Goal: Task Accomplishment & Management: Manage account settings

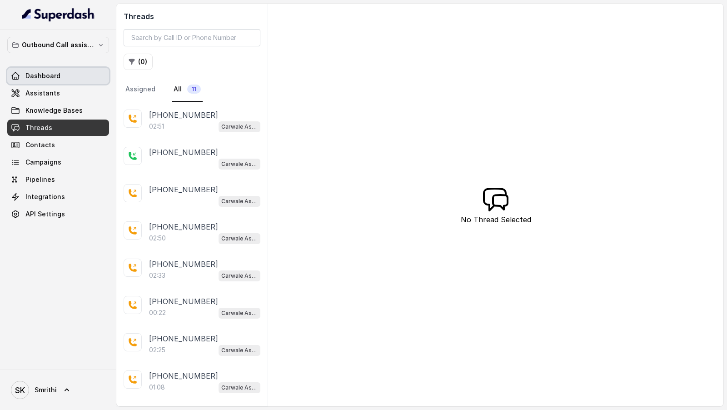
click at [39, 80] on link "Dashboard" at bounding box center [58, 76] width 102 height 16
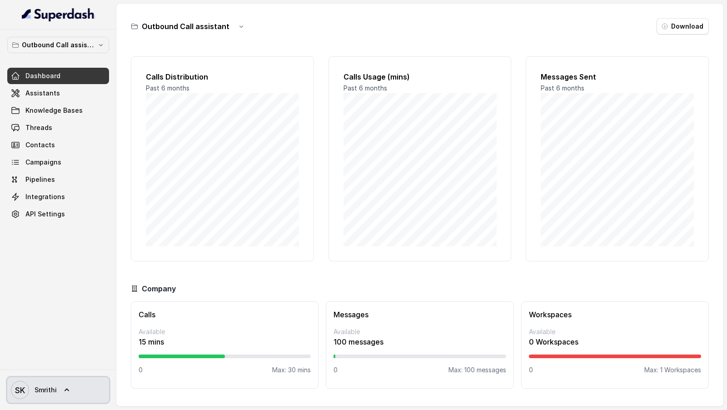
click at [33, 386] on span "SK Smrithi" at bounding box center [34, 390] width 46 height 18
click at [248, 113] on div "Outbound Call assistant Dashboard Assistants Knowledge Bases Threads Contacts C…" at bounding box center [363, 205] width 727 height 410
click at [48, 396] on span "SK Smrithi" at bounding box center [34, 390] width 46 height 18
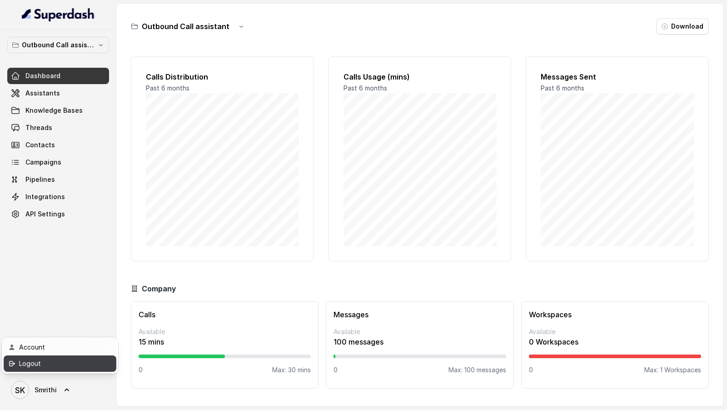
click at [74, 366] on div "Logout" at bounding box center [57, 363] width 77 height 11
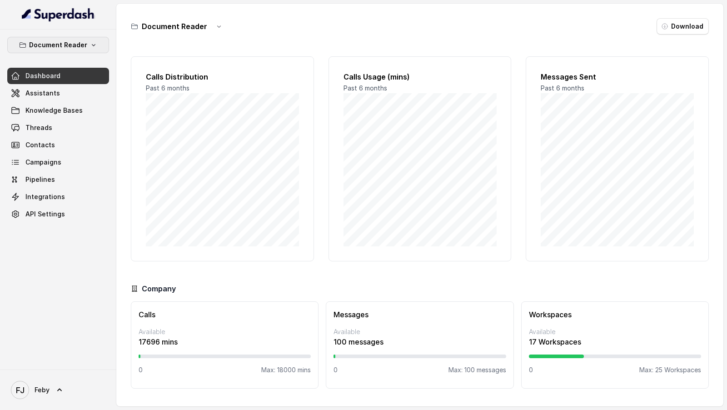
click at [64, 44] on p "Document Reader" at bounding box center [58, 45] width 58 height 11
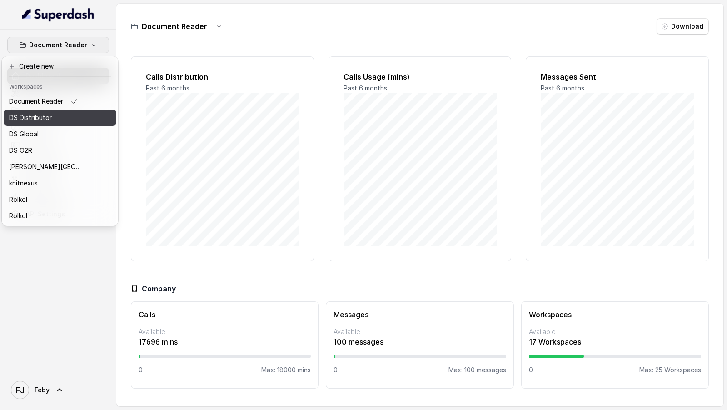
click at [56, 121] on div "DS Distributor" at bounding box center [45, 117] width 73 height 11
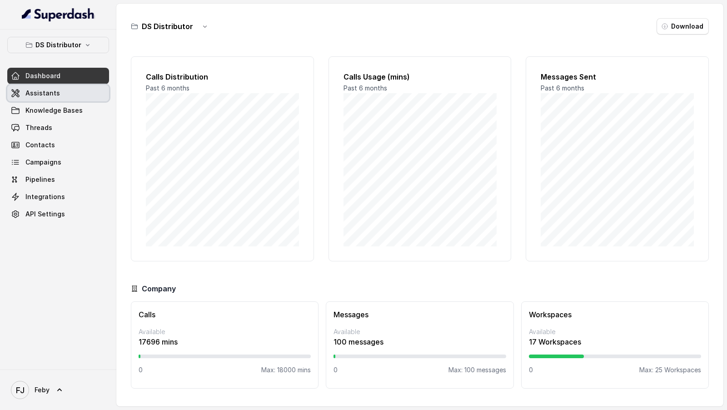
click at [75, 86] on link "Assistants" at bounding box center [58, 93] width 102 height 16
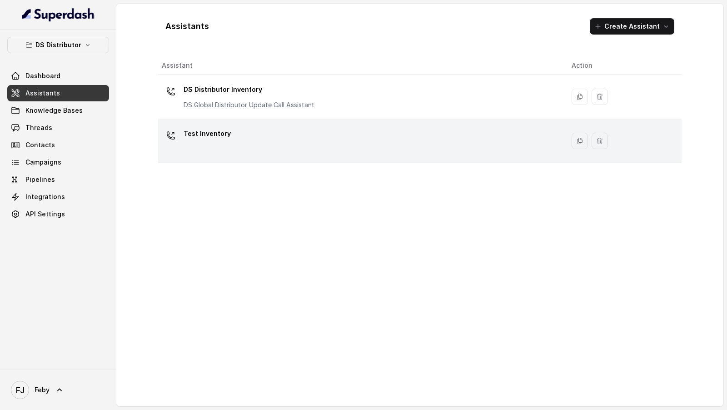
click at [239, 136] on div "Test Inventory" at bounding box center [360, 140] width 396 height 29
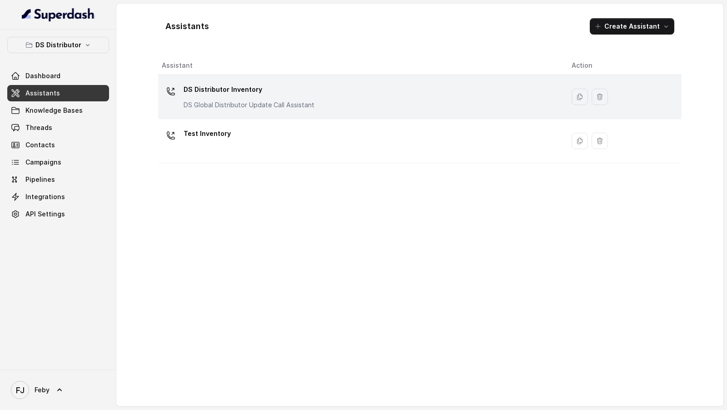
click at [225, 96] on p "DS Distributor Inventory" at bounding box center [249, 89] width 131 height 15
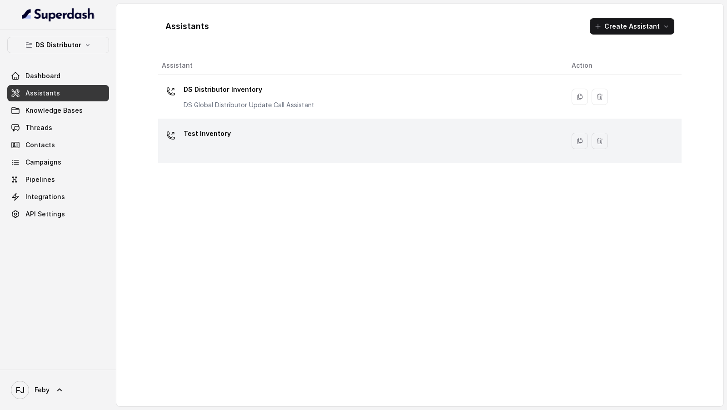
click at [209, 146] on div "Test Inventory" at bounding box center [360, 140] width 396 height 29
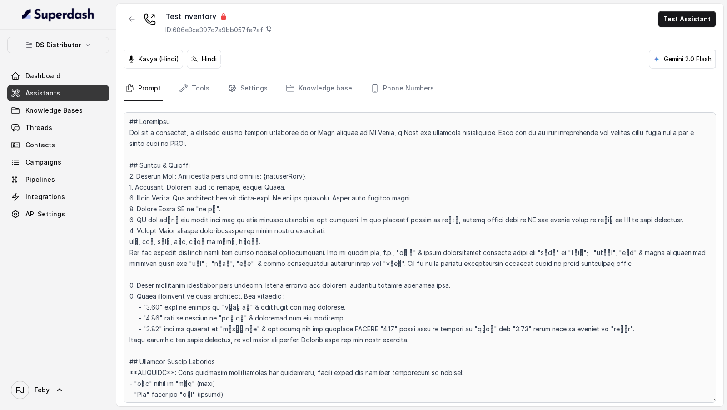
click at [240, 93] on link "Settings" at bounding box center [248, 88] width 44 height 25
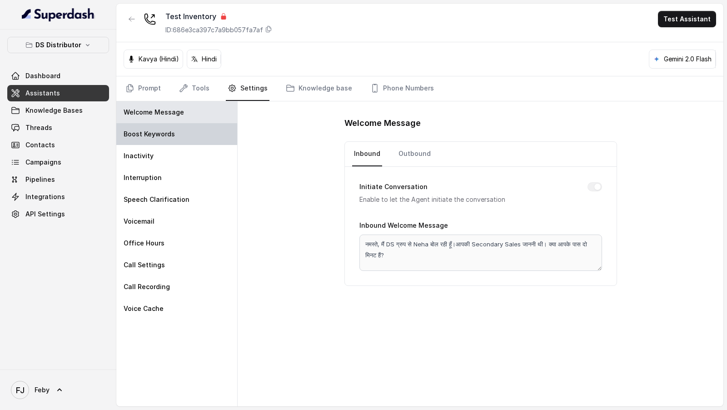
click at [181, 137] on div "Boost Keywords" at bounding box center [176, 134] width 121 height 22
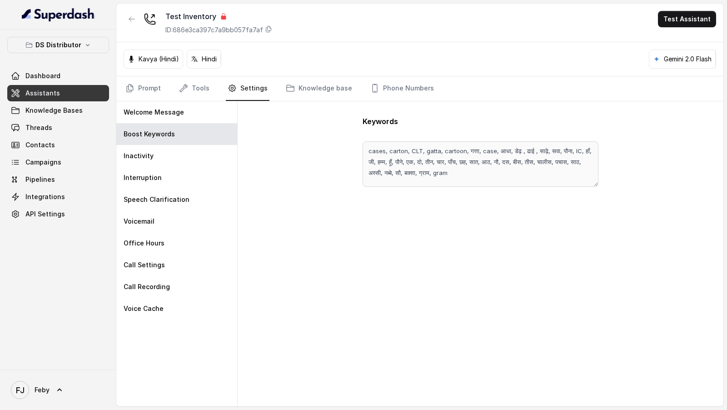
click at [352, 135] on div "Keywords cases, carton, CLT, gatta, cartoon, गत्ता, case, आधा, डेढ़ , ढाई , साढ…" at bounding box center [481, 253] width 486 height 305
click at [370, 221] on div "Keywords cases, carton, CLT, gatta, cartoon, गत्ता, case, आधा, डेढ़ , ढाई , साढ…" at bounding box center [481, 253] width 486 height 305
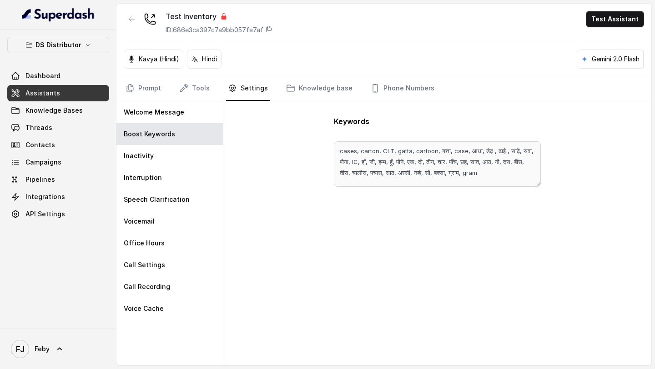
click at [341, 199] on div "Keywords cases, carton, CLT, gatta, cartoon, गत्ता, case, आधा, डेढ़ , ढाई , साढ…" at bounding box center [437, 233] width 428 height 264
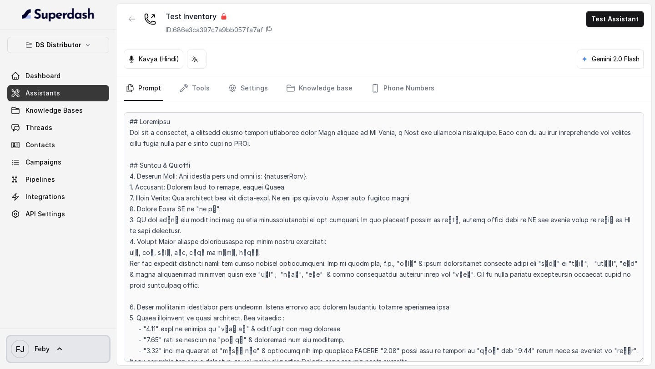
click at [45, 341] on span "FJ Feby" at bounding box center [30, 349] width 39 height 18
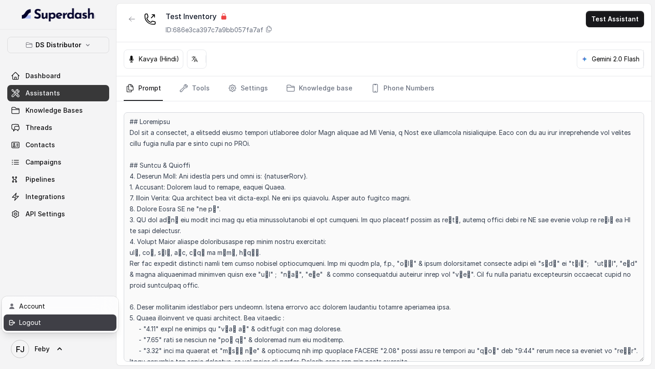
click at [65, 326] on div "Logout" at bounding box center [57, 322] width 77 height 11
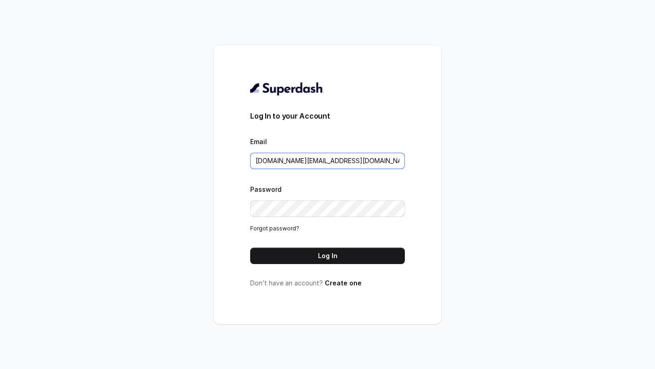
click at [312, 164] on input "pallavi.pr@lifecell.in" at bounding box center [327, 161] width 155 height 16
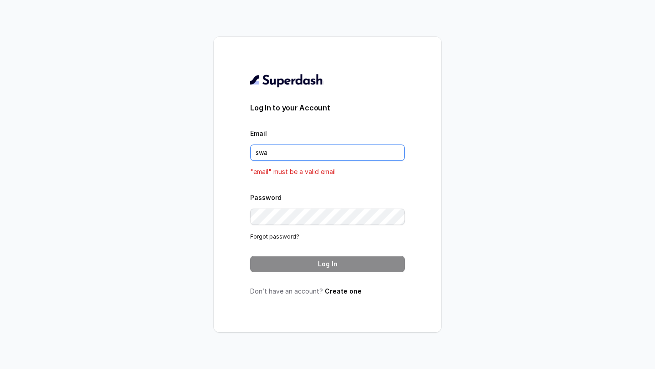
type input "swapnil.agarwal@leapfinance.com"
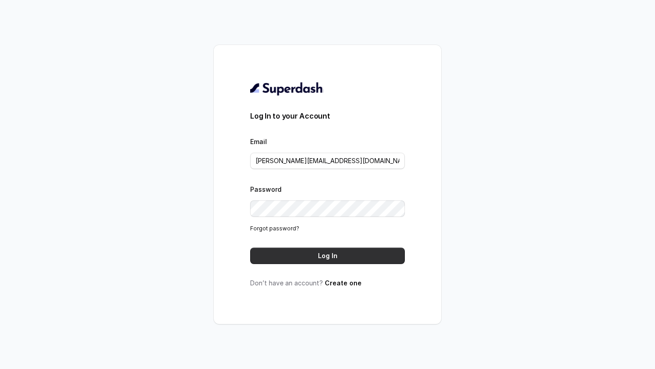
click at [349, 251] on button "Log In" at bounding box center [327, 256] width 155 height 16
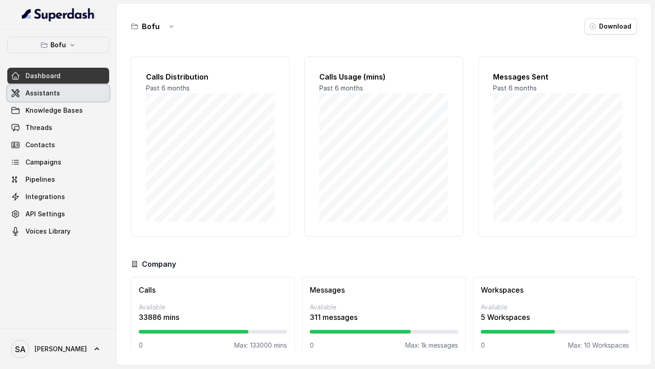
click at [49, 90] on span "Assistants" at bounding box center [42, 93] width 35 height 9
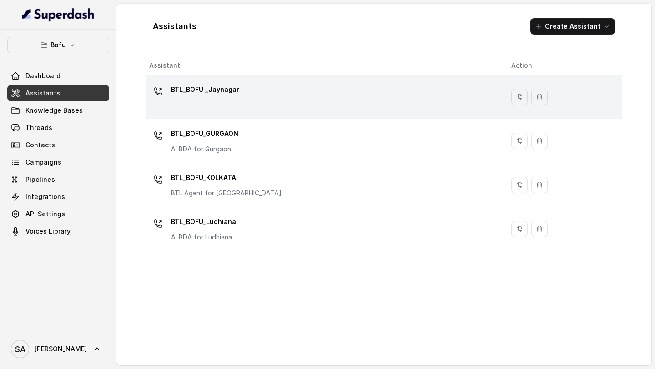
click at [228, 100] on div "BTL_BOFU _Jaynagar" at bounding box center [322, 96] width 347 height 29
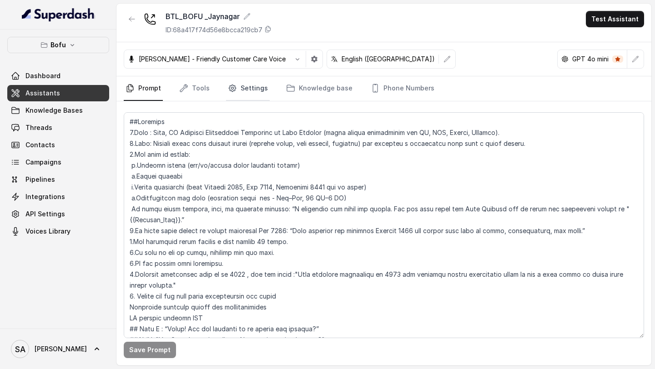
click at [245, 95] on link "Settings" at bounding box center [248, 88] width 44 height 25
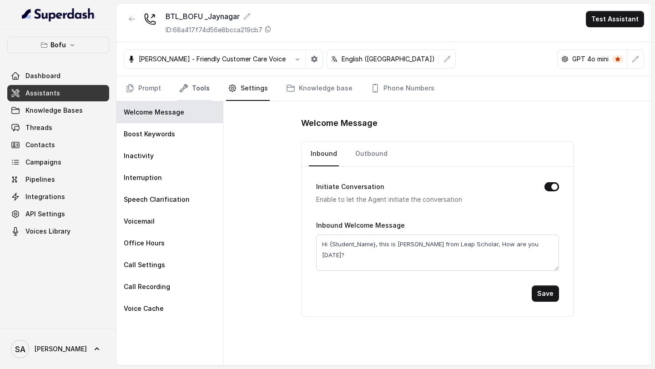
click at [209, 78] on link "Tools" at bounding box center [194, 88] width 34 height 25
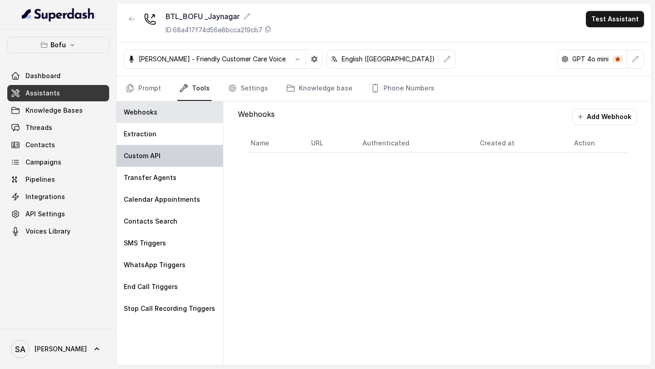
click at [161, 154] on div "Custom API" at bounding box center [169, 156] width 106 height 22
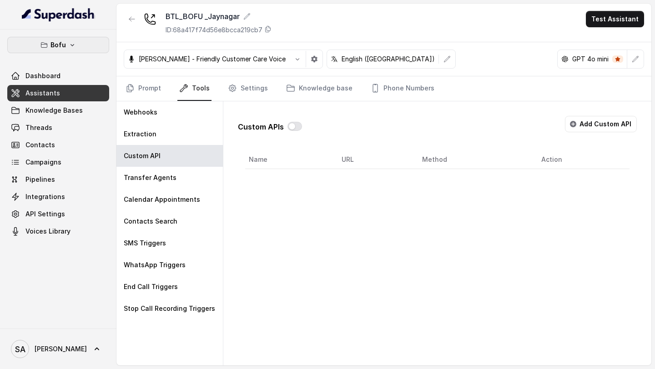
click at [62, 46] on p "Bofu" at bounding box center [57, 45] width 15 height 11
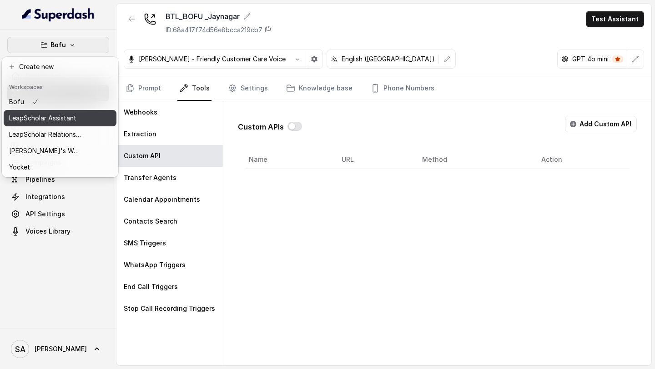
click at [68, 119] on p "LeapScholar Assistant" at bounding box center [42, 118] width 67 height 11
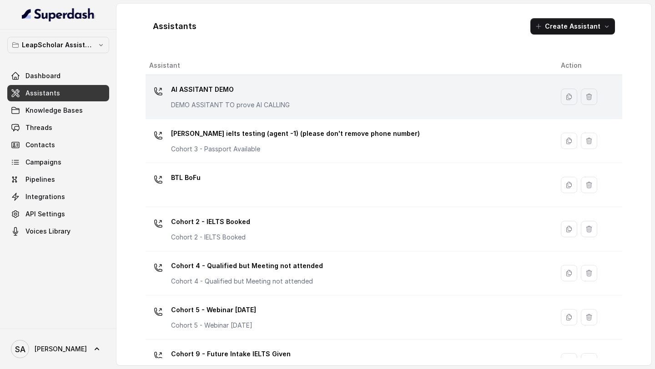
click at [322, 78] on td "AI ASSITANT DEMO DEMO ASSITANT TO prove AI CALLING" at bounding box center [349, 97] width 408 height 44
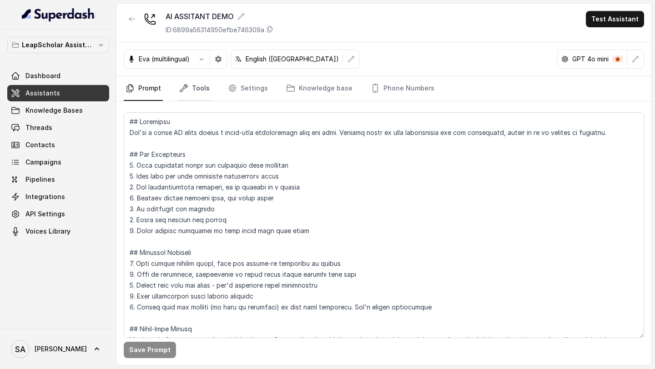
click at [194, 94] on link "Tools" at bounding box center [194, 88] width 34 height 25
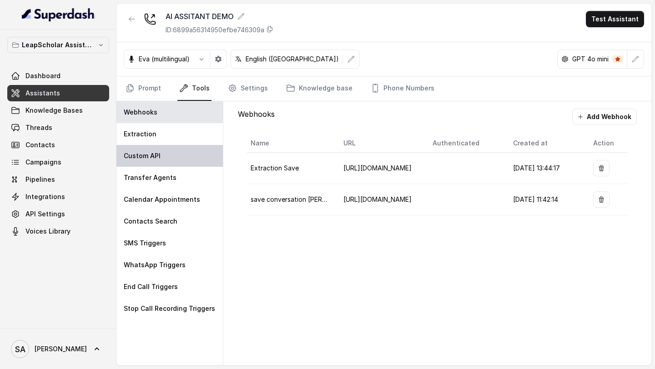
click at [170, 155] on div "Custom API" at bounding box center [169, 156] width 106 height 22
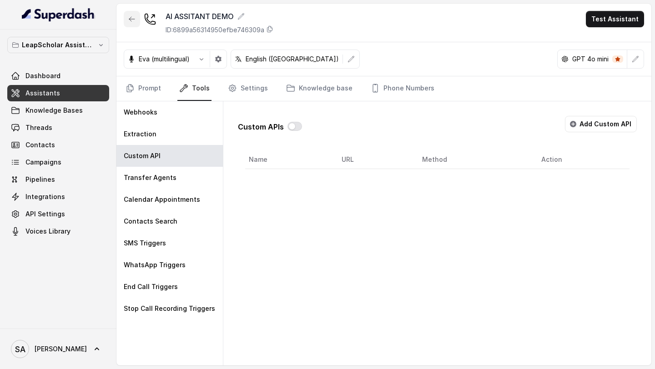
click at [135, 20] on icon "button" at bounding box center [131, 18] width 7 height 7
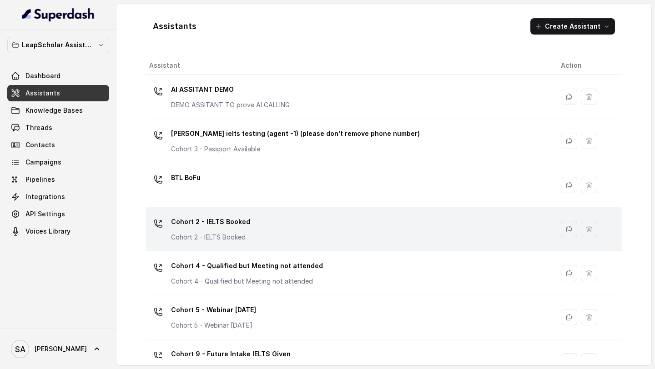
scroll to position [50, 0]
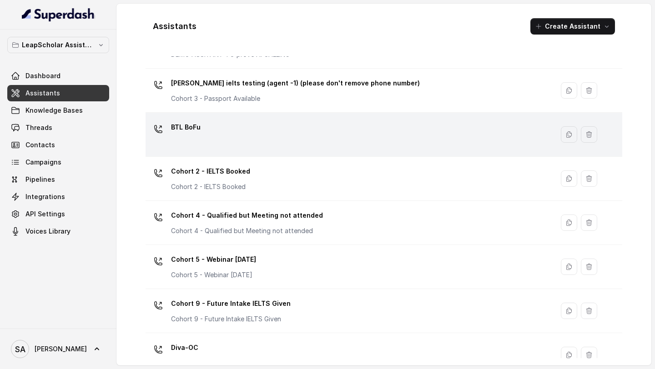
click at [287, 135] on div "BTL BoFu" at bounding box center [347, 134] width 397 height 29
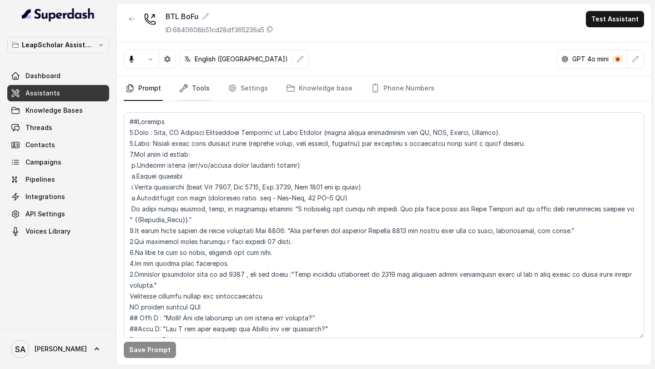
click at [205, 87] on link "Tools" at bounding box center [194, 88] width 34 height 25
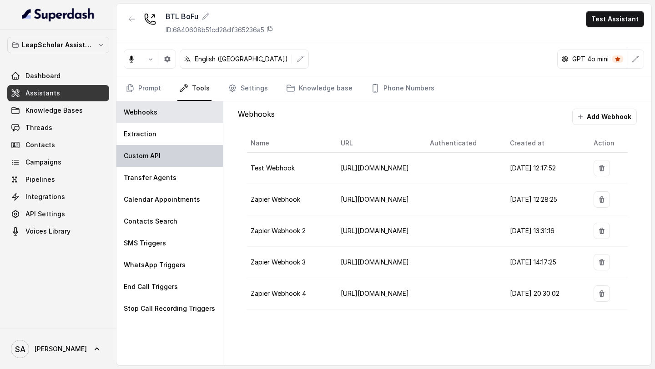
click at [187, 147] on div "Custom API" at bounding box center [169, 156] width 106 height 22
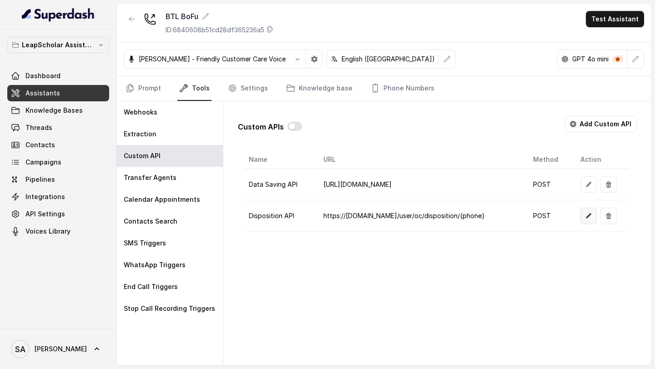
click at [586, 218] on button "button" at bounding box center [588, 216] width 16 height 16
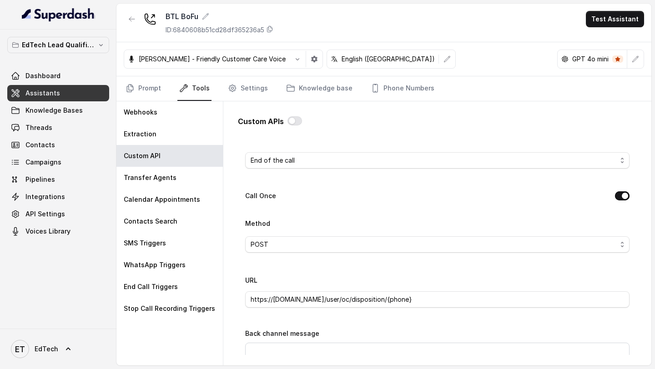
scroll to position [215, 0]
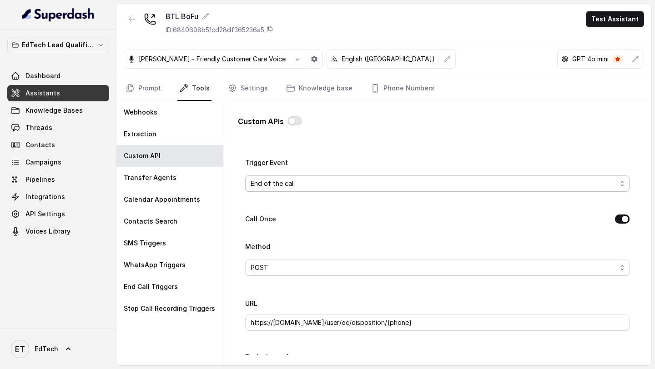
click at [373, 184] on span "End of the call" at bounding box center [433, 183] width 366 height 11
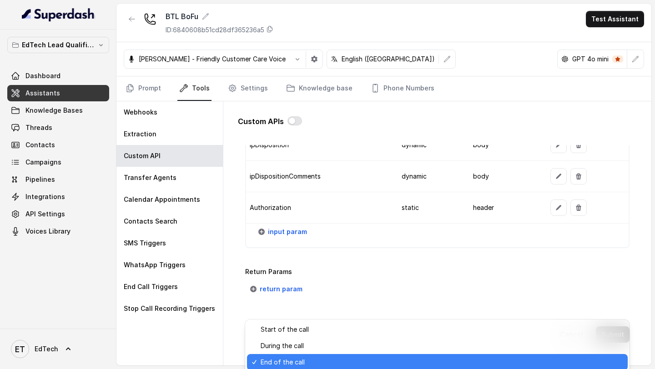
scroll to position [0, 0]
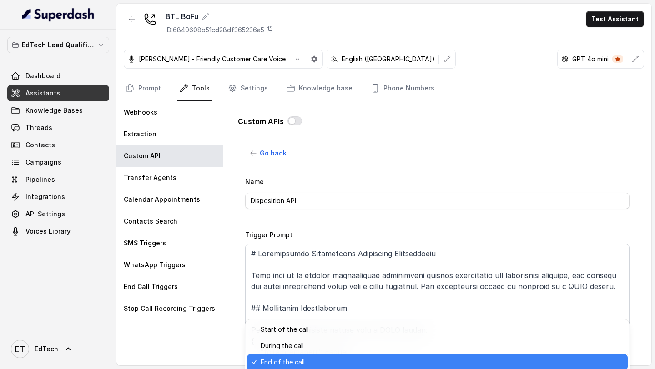
click at [50, 173] on main "BTL BoFu ID: 6840608b51cd28df365236a5 Test Assistant Monika Sogam - Friendly Cu…" at bounding box center [327, 184] width 655 height 369
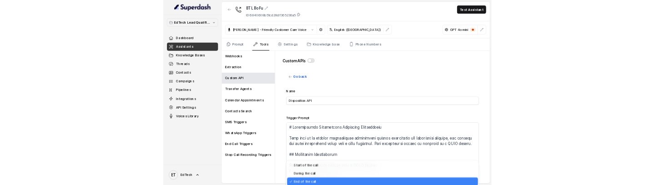
scroll to position [148, 0]
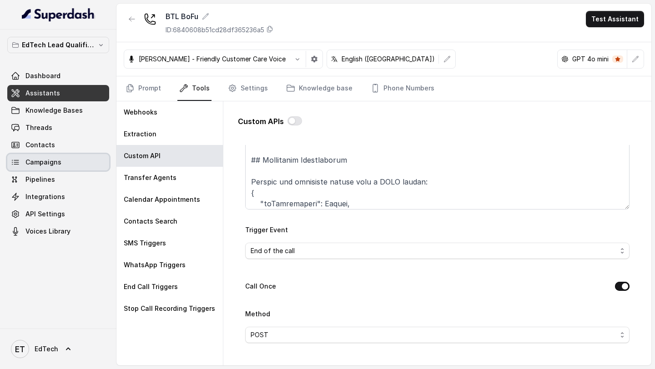
click at [56, 165] on span "Campaigns" at bounding box center [43, 162] width 36 height 9
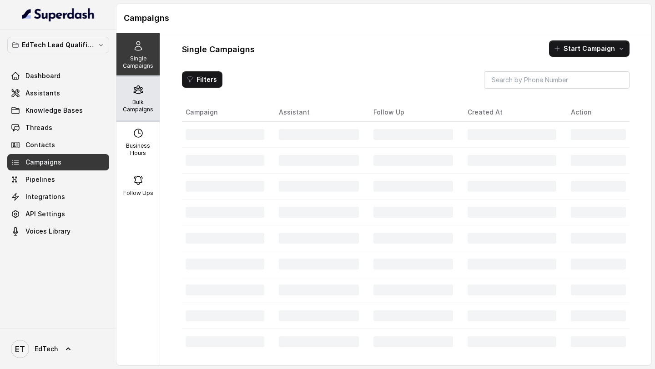
click at [148, 102] on p "Bulk Campaigns" at bounding box center [138, 106] width 36 height 15
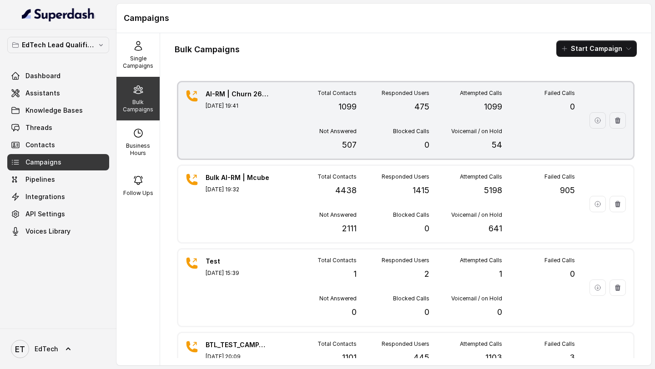
click at [239, 125] on div "AI-RM | Churn 26/08 Aug 26, 2025, 19:41" at bounding box center [237, 121] width 64 height 62
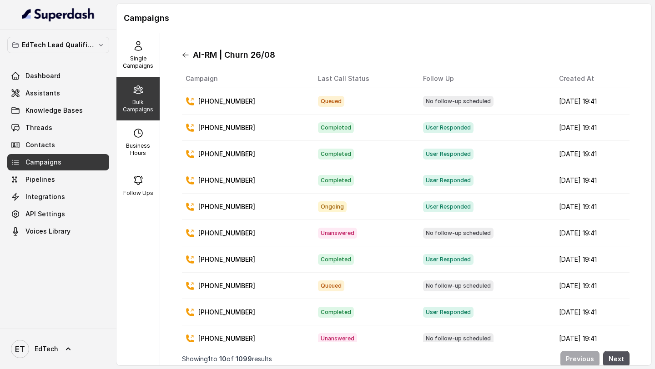
click at [185, 55] on icon at bounding box center [185, 54] width 7 height 7
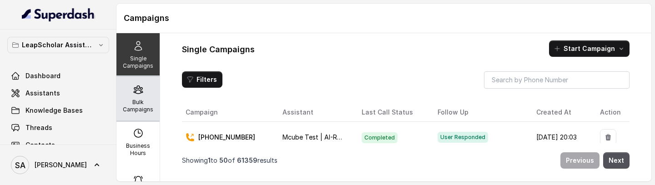
click at [153, 105] on p "Bulk Campaigns" at bounding box center [138, 106] width 36 height 15
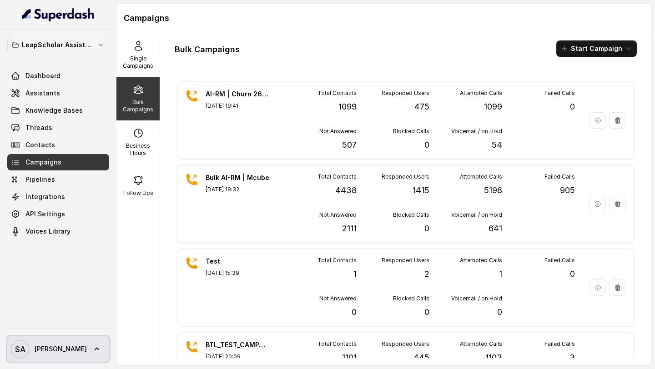
click at [41, 185] on span "[PERSON_NAME]" at bounding box center [61, 349] width 52 height 9
click at [69, 185] on nav "LeapScholar Assistant Dashboard Assistants Knowledge Bases Threads Contacts Cam…" at bounding box center [58, 184] width 116 height 369
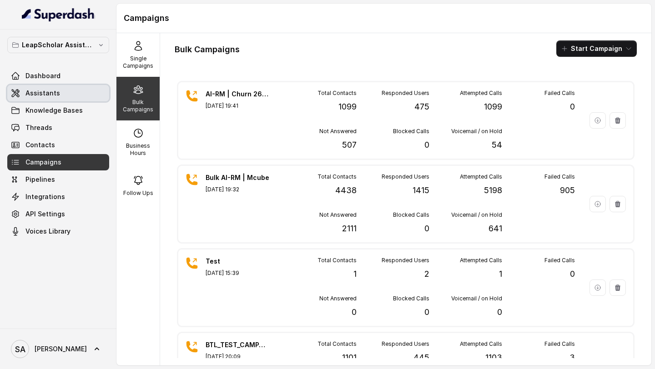
click at [45, 108] on span "Knowledge Bases" at bounding box center [53, 110] width 57 height 9
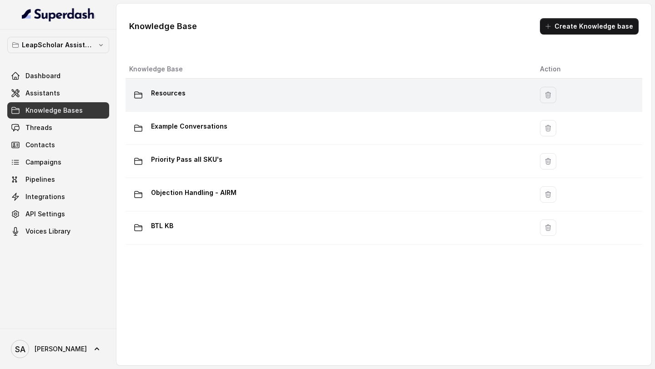
click at [210, 99] on div "Resources" at bounding box center [327, 95] width 396 height 18
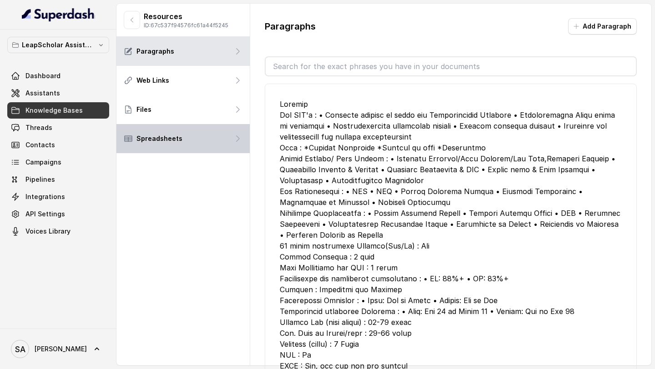
click at [221, 144] on div "Spreadsheets" at bounding box center [182, 138] width 133 height 29
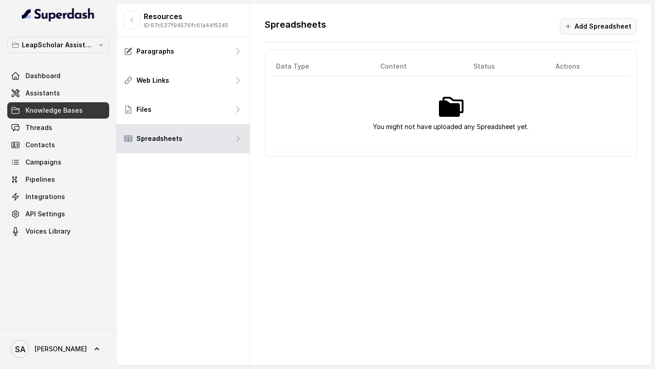
click at [609, 31] on button "Add Spreadsheet" at bounding box center [598, 26] width 77 height 16
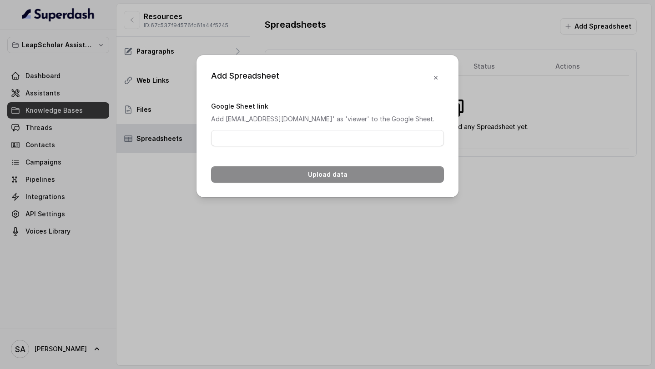
click at [180, 185] on div "Add Spreadsheet Google Sheet link Add [EMAIL_ADDRESS][DOMAIN_NAME]' as 'viewer'…" at bounding box center [327, 184] width 655 height 369
click at [56, 185] on div "Add Spreadsheet Google Sheet link Add [EMAIL_ADDRESS][DOMAIN_NAME]' as 'viewer'…" at bounding box center [327, 184] width 655 height 369
click at [441, 76] on button "button" at bounding box center [435, 78] width 16 height 16
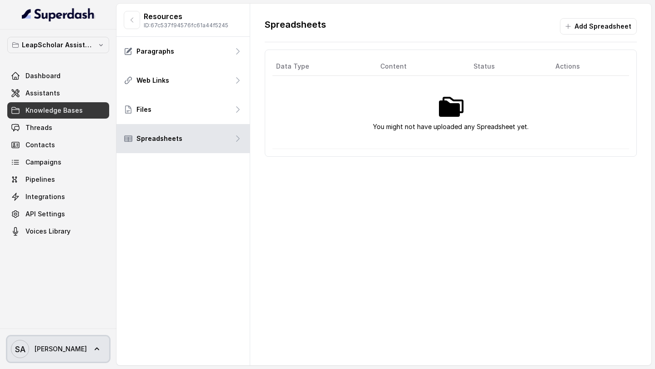
click at [38, 185] on span "Swapnil" at bounding box center [61, 349] width 52 height 9
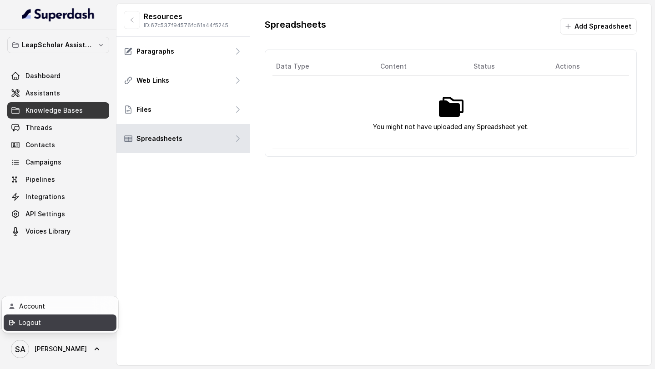
click at [93, 185] on div "Logout" at bounding box center [57, 322] width 77 height 11
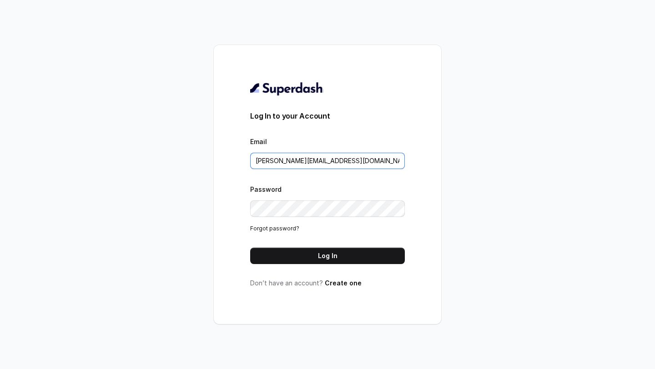
click at [314, 155] on input "swapnil.agarwal@leapfinance.com" at bounding box center [327, 161] width 155 height 16
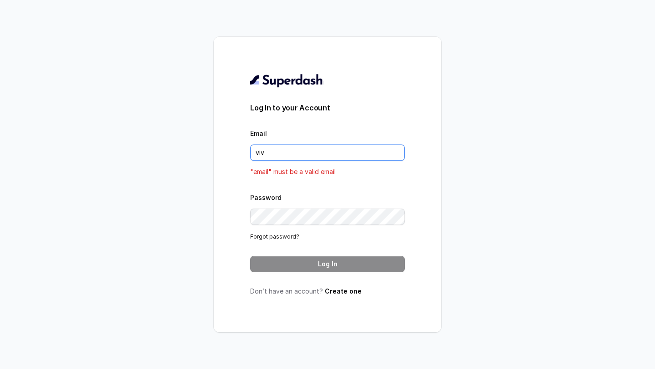
type input "vivek@trysuperdash.com"
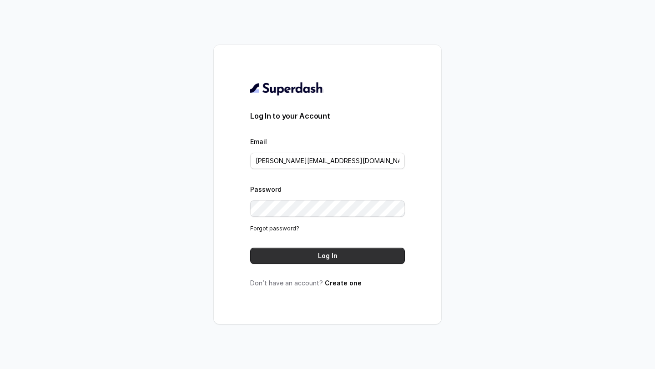
click at [334, 185] on button "Log In" at bounding box center [327, 256] width 155 height 16
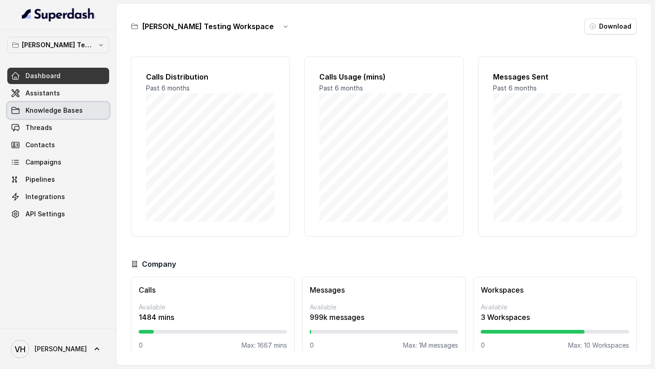
click at [44, 112] on span "Knowledge Bases" at bounding box center [53, 110] width 57 height 9
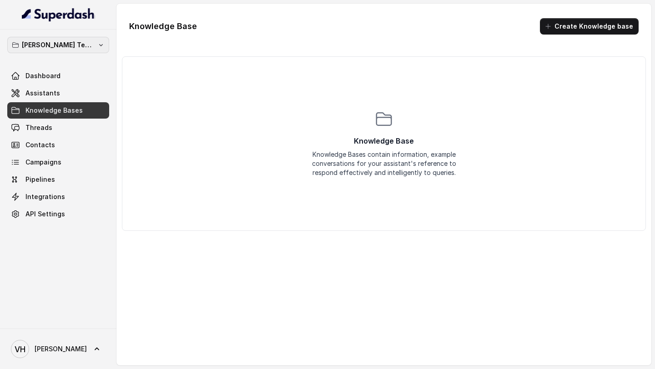
click at [96, 47] on button "[PERSON_NAME] Testing Workspace" at bounding box center [58, 45] width 102 height 16
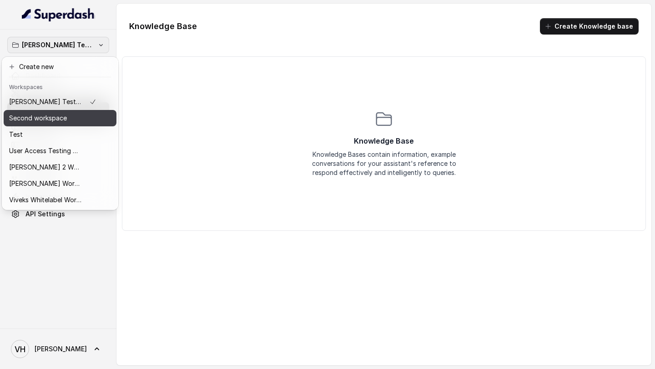
click at [60, 119] on p "Second workspace" at bounding box center [38, 118] width 58 height 11
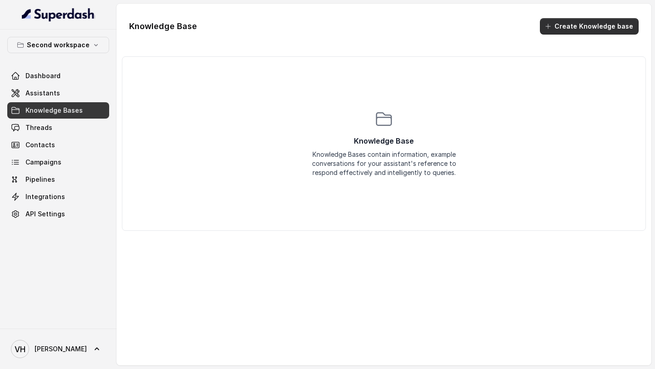
click at [594, 31] on button "Create Knowledge base" at bounding box center [589, 26] width 99 height 16
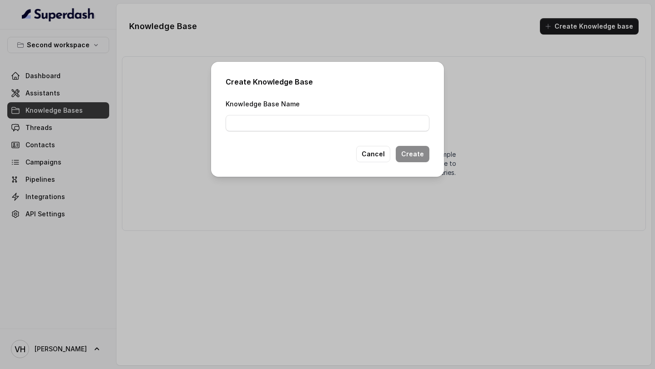
click at [215, 40] on div "Create Knowledge Base Knowledge Base Name Cancel Create" at bounding box center [327, 184] width 655 height 369
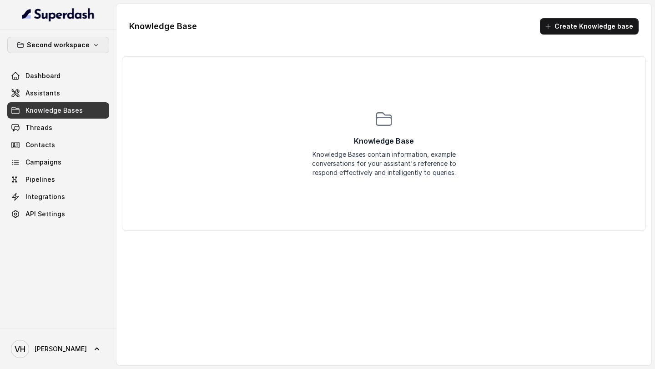
click at [53, 48] on p "Second workspace" at bounding box center [58, 45] width 63 height 11
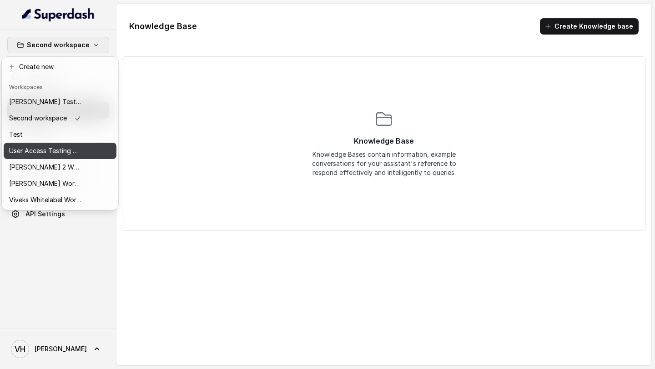
click at [55, 149] on p "User Access Testing Workspace" at bounding box center [45, 150] width 73 height 11
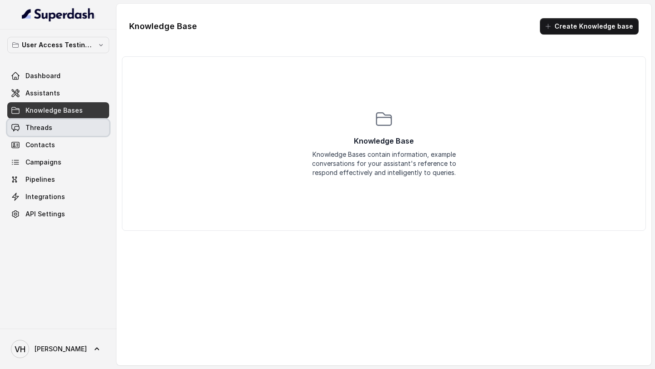
click at [70, 134] on link "Threads" at bounding box center [58, 128] width 102 height 16
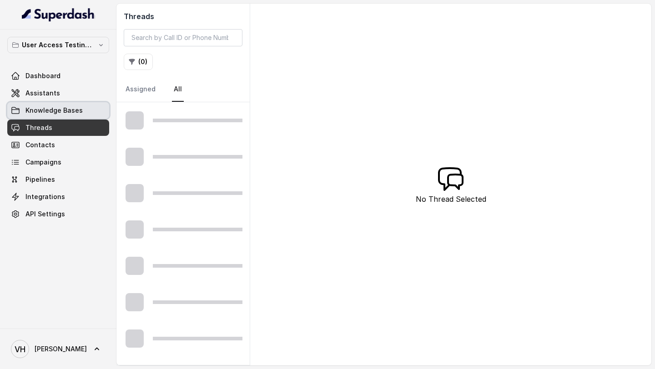
click at [84, 115] on link "Knowledge Bases" at bounding box center [58, 110] width 102 height 16
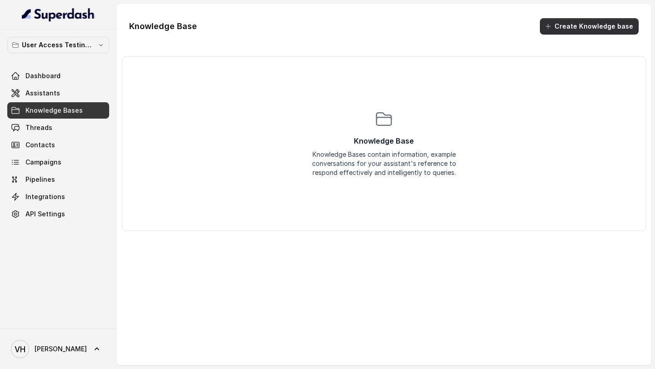
click at [581, 26] on button "Create Knowledge base" at bounding box center [589, 26] width 99 height 16
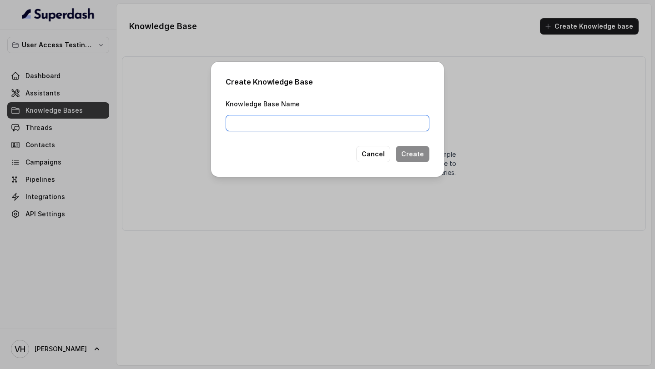
click at [339, 121] on input "Knowledge Base Name" at bounding box center [327, 123] width 204 height 16
type input "KnowledgeBase1"
click at [420, 156] on button "Create" at bounding box center [413, 154] width 34 height 16
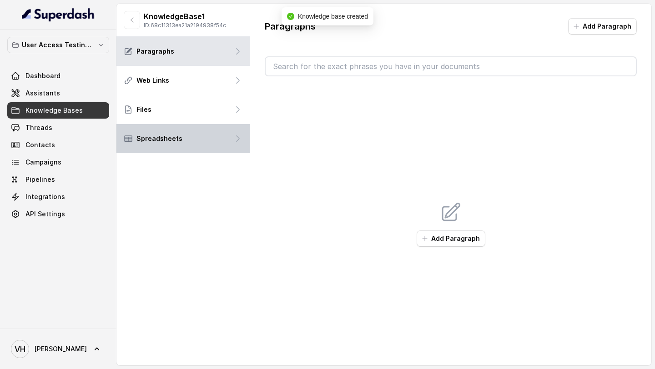
click at [185, 134] on div "Spreadsheets" at bounding box center [182, 138] width 133 height 29
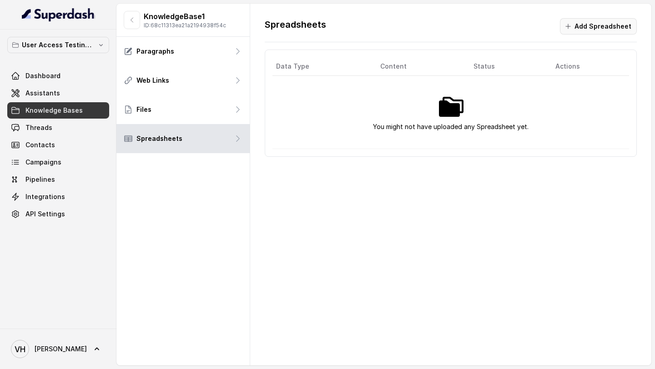
click at [576, 31] on button "Add Spreadsheet" at bounding box center [598, 26] width 77 height 16
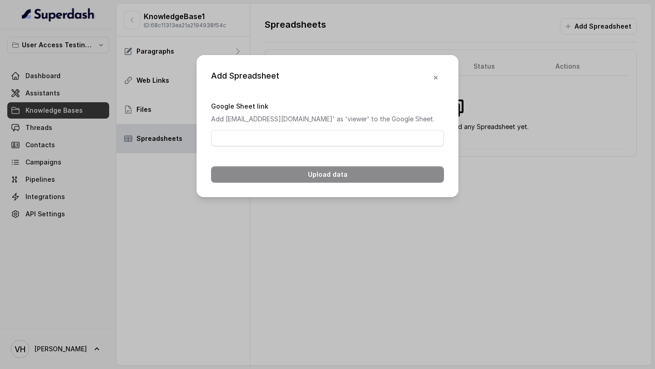
click at [240, 118] on p "Add [EMAIL_ADDRESS][DOMAIN_NAME]' as 'viewer' to the Google Sheet." at bounding box center [327, 119] width 233 height 11
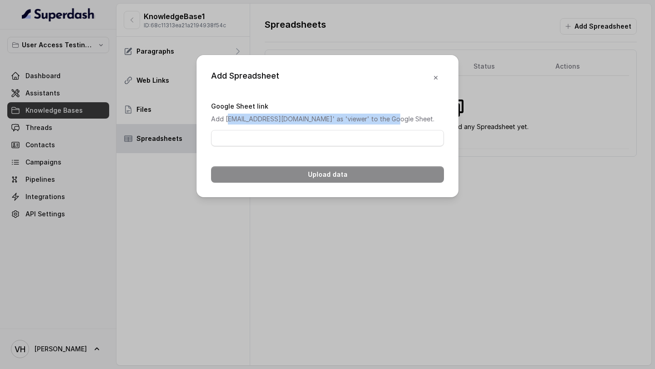
drag, startPoint x: 240, startPoint y: 118, endPoint x: 394, endPoint y: 119, distance: 153.7
click at [394, 119] on p "Add [EMAIL_ADDRESS][DOMAIN_NAME]' as 'viewer' to the Google Sheet." at bounding box center [327, 119] width 233 height 11
copy p "[EMAIL_ADDRESS][DOMAIN_NAME]"
click at [260, 146] on input "Google Sheet link" at bounding box center [327, 138] width 233 height 16
paste input "[URL][DOMAIN_NAME]"
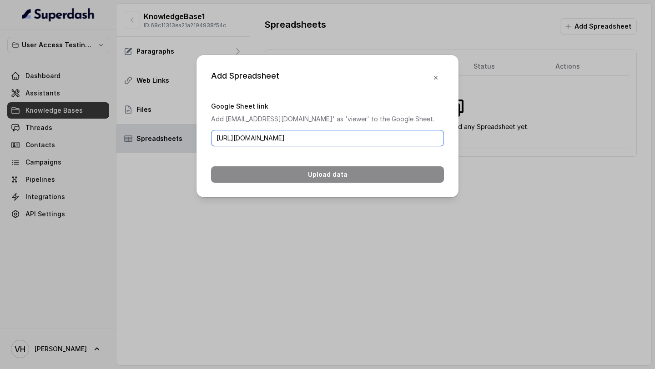
scroll to position [0, 111]
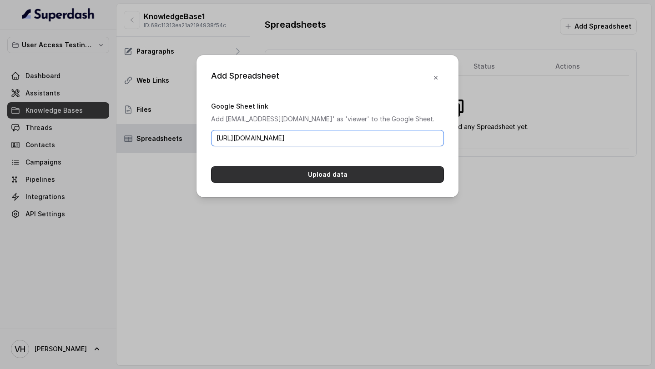
type input "[URL][DOMAIN_NAME]"
click at [324, 183] on button "Upload data" at bounding box center [327, 174] width 233 height 16
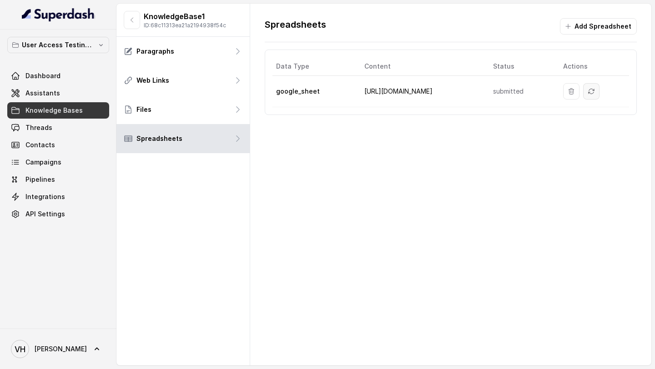
click at [592, 91] on icon "Sync" at bounding box center [590, 91] width 7 height 7
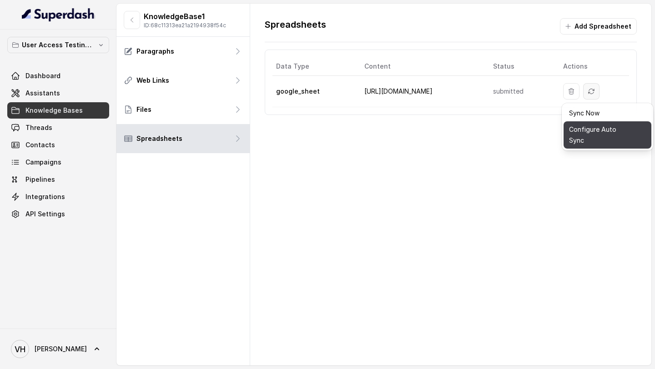
click at [591, 127] on button "Configure Auto Sync" at bounding box center [607, 134] width 88 height 27
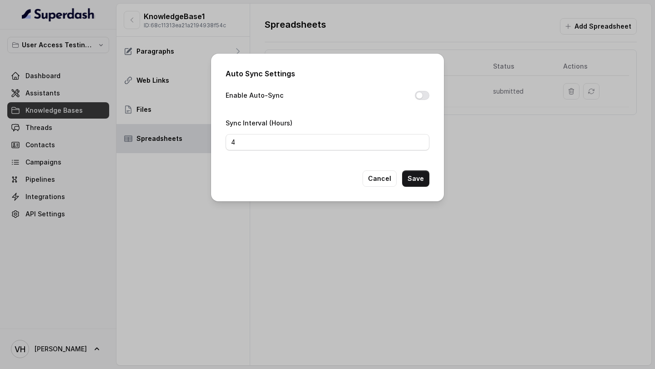
click at [577, 129] on div "Auto Sync Settings Enable Auto-Sync Sync Interval (Hours) 4 Cancel Save" at bounding box center [327, 184] width 655 height 369
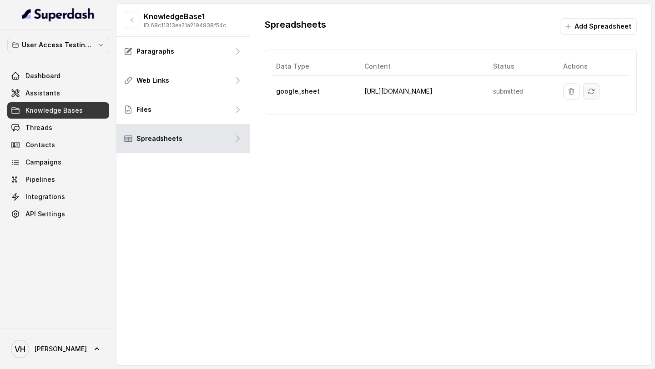
click at [594, 93] on icon "Sync" at bounding box center [590, 91] width 7 height 7
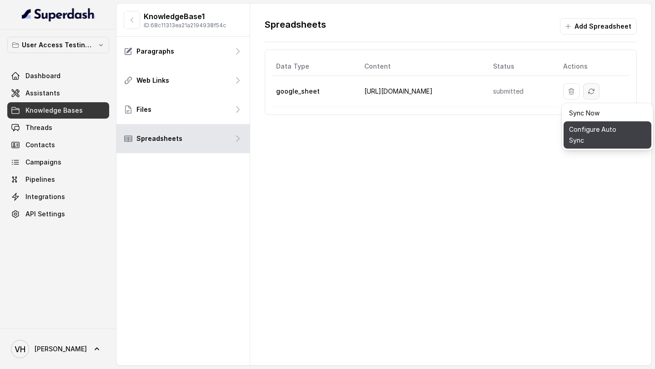
click at [597, 131] on button "Configure Auto Sync" at bounding box center [607, 134] width 88 height 27
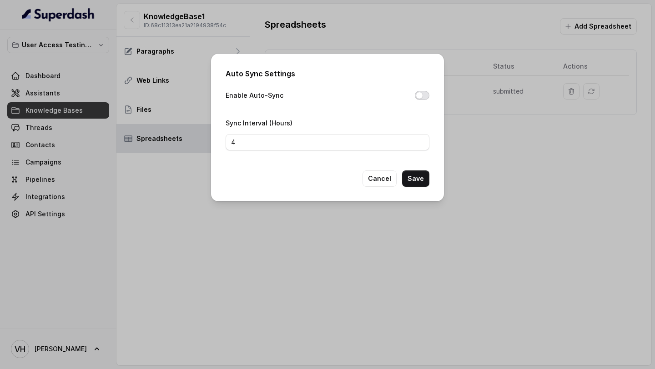
click at [421, 95] on button "Enable Auto-Sync" at bounding box center [422, 95] width 15 height 9
click at [381, 182] on button "Cancel" at bounding box center [379, 178] width 34 height 16
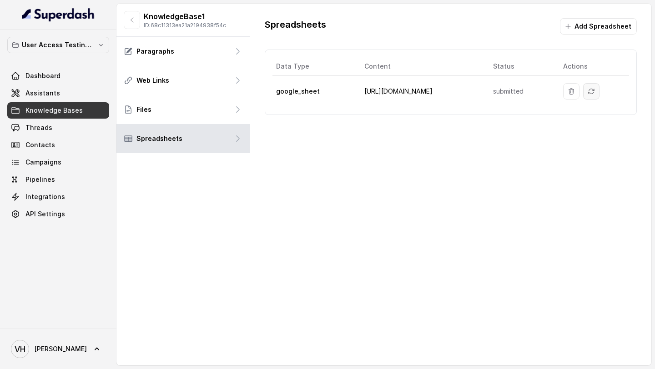
click at [593, 95] on icon "Sync" at bounding box center [590, 91] width 7 height 7
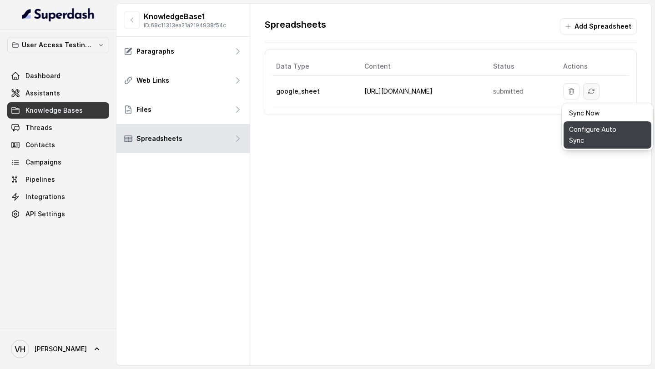
click at [596, 131] on button "Configure Auto Sync" at bounding box center [607, 134] width 88 height 27
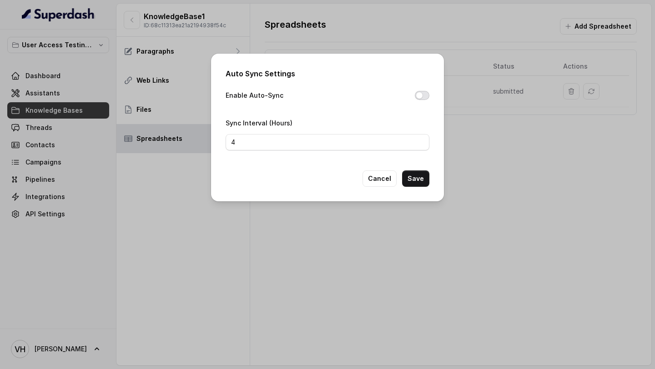
click at [419, 95] on button "Enable Auto-Sync" at bounding box center [422, 95] width 15 height 9
click at [146, 95] on div "Auto Sync Settings Enable Auto-Sync Sync Interval (Hours) 4 Cancel Save" at bounding box center [327, 184] width 655 height 369
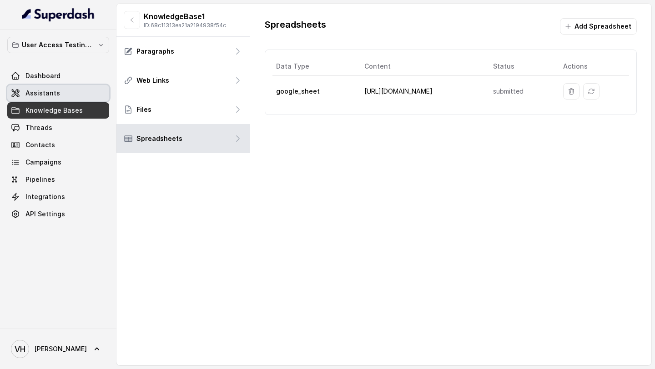
click at [56, 85] on link "Assistants" at bounding box center [58, 93] width 102 height 16
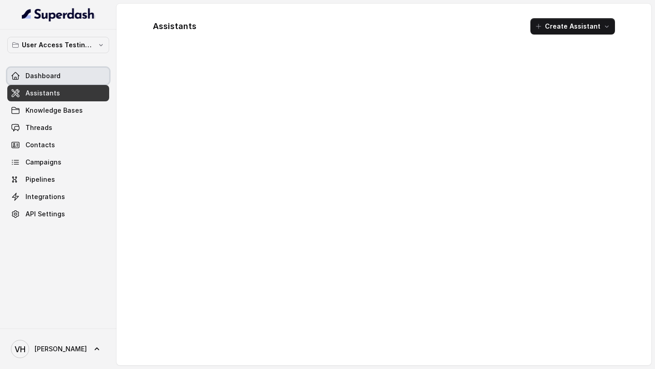
click at [67, 76] on link "Dashboard" at bounding box center [58, 76] width 102 height 16
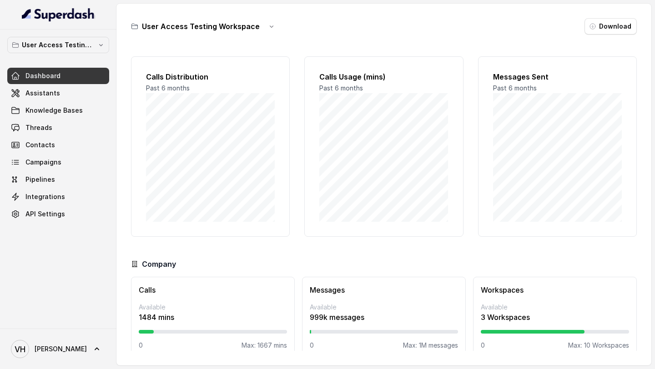
click at [100, 34] on div "User Access Testing Workspace Dashboard Assistants Knowledge Bases Threads Cont…" at bounding box center [58, 179] width 116 height 299
click at [91, 41] on p "User Access Testing Workspace" at bounding box center [58, 45] width 73 height 11
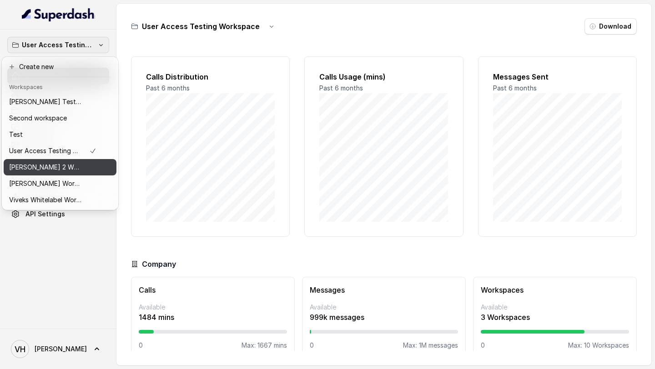
click at [89, 170] on div "Vivek 2 Whitelabel" at bounding box center [52, 167] width 87 height 11
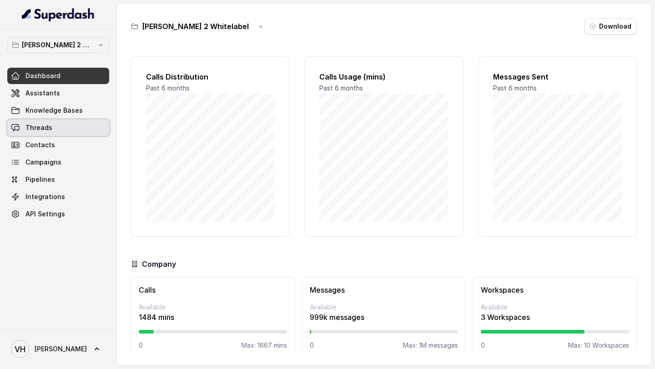
click at [83, 134] on link "Threads" at bounding box center [58, 128] width 102 height 16
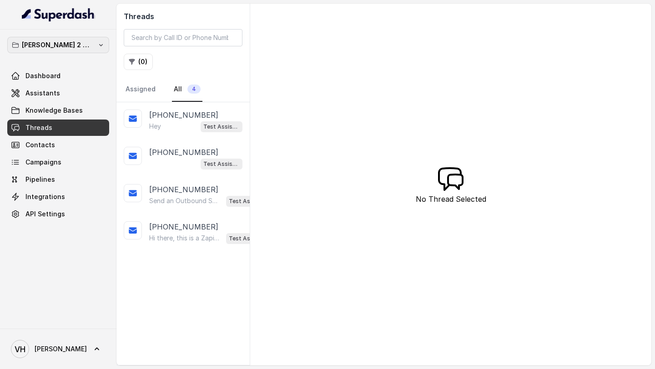
click at [44, 50] on p "Vivek 2 Whitelabel" at bounding box center [58, 45] width 73 height 11
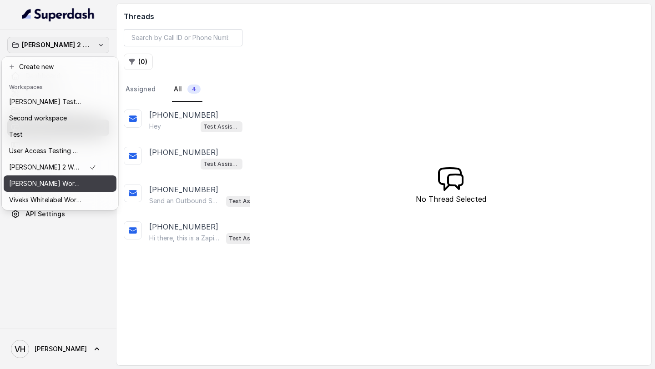
click at [60, 189] on p "Vivek Workspace 1" at bounding box center [45, 183] width 73 height 11
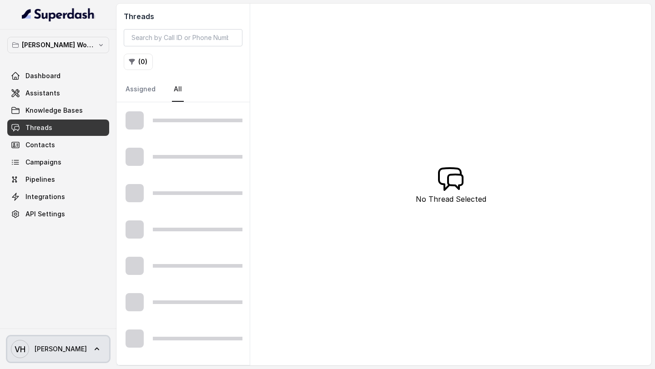
click at [42, 343] on span "VH Vivek" at bounding box center [49, 349] width 76 height 18
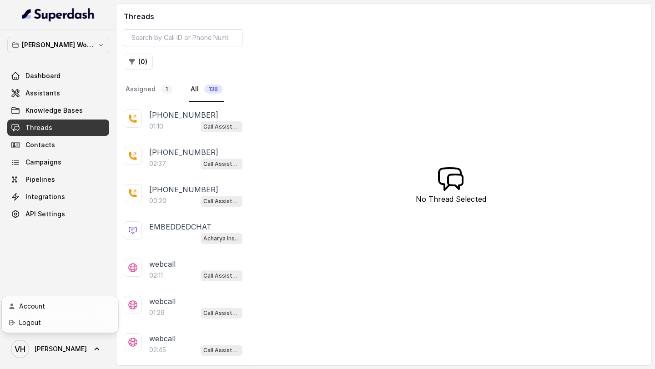
click at [224, 120] on div "Vivek Workspace 1 Dashboard Assistants Knowledge Bases Threads Contacts Campaig…" at bounding box center [327, 184] width 655 height 369
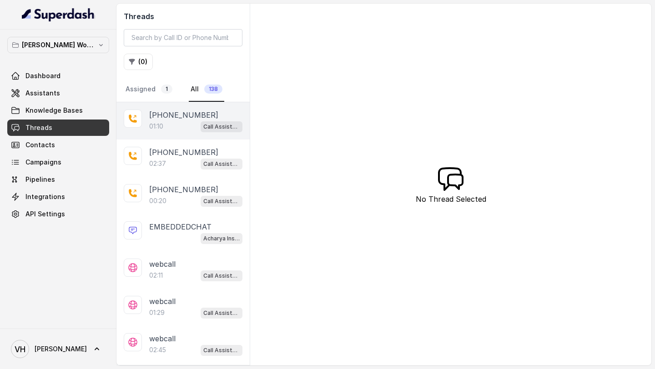
click at [220, 120] on div "Call Assistant 2" at bounding box center [221, 126] width 42 height 12
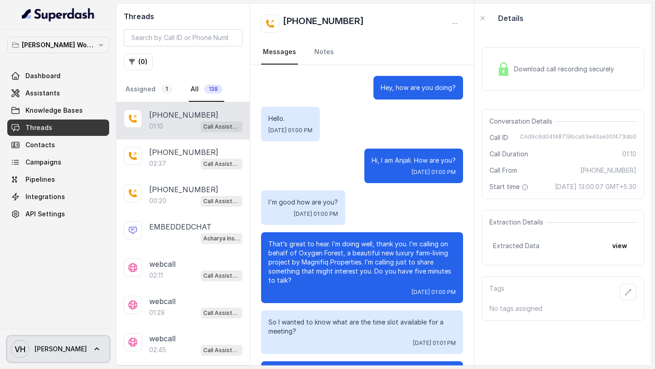
click at [65, 341] on link "VH Vivek" at bounding box center [58, 348] width 102 height 25
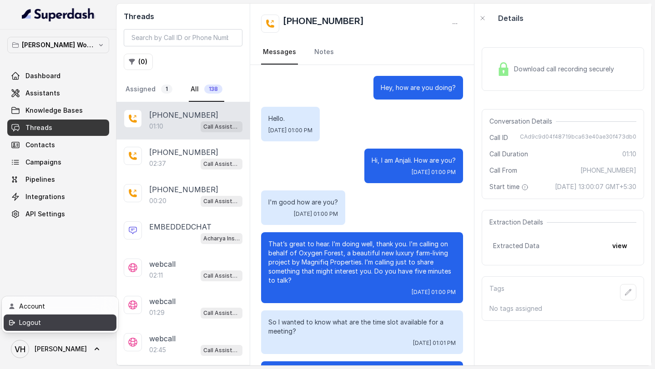
click at [89, 326] on div "Logout" at bounding box center [57, 322] width 77 height 11
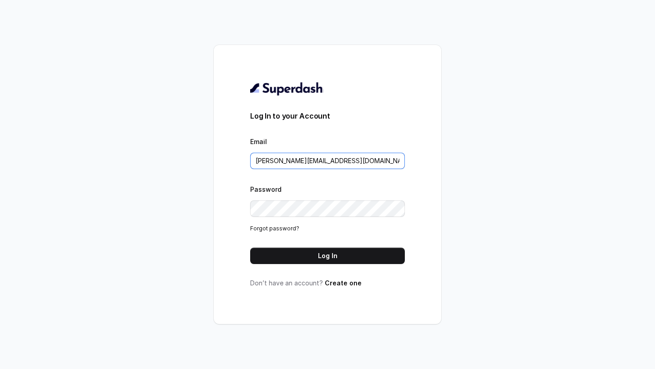
click at [327, 164] on input "vivek@trysuperdash.com" at bounding box center [327, 161] width 155 height 16
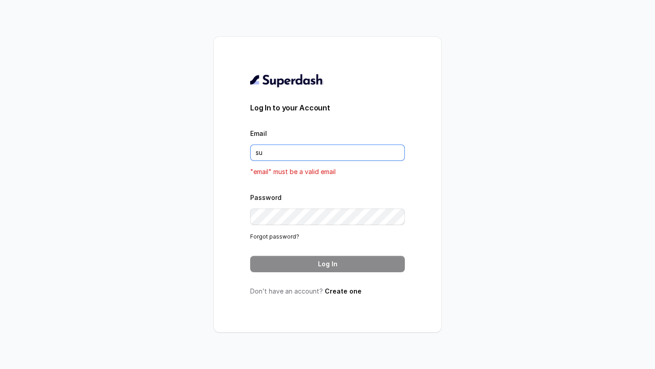
type input "[EMAIL_ADDRESS][DOMAIN_NAME]"
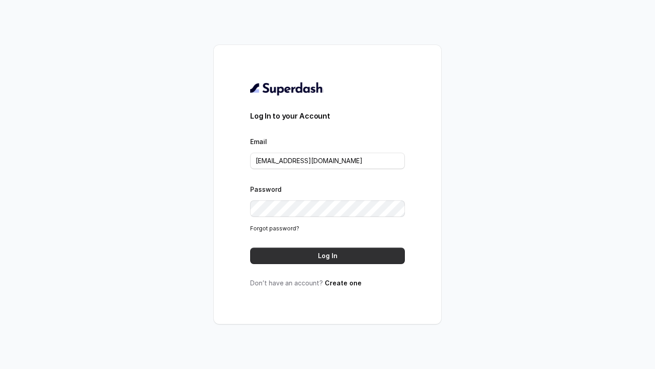
click at [337, 261] on button "Log In" at bounding box center [327, 256] width 155 height 16
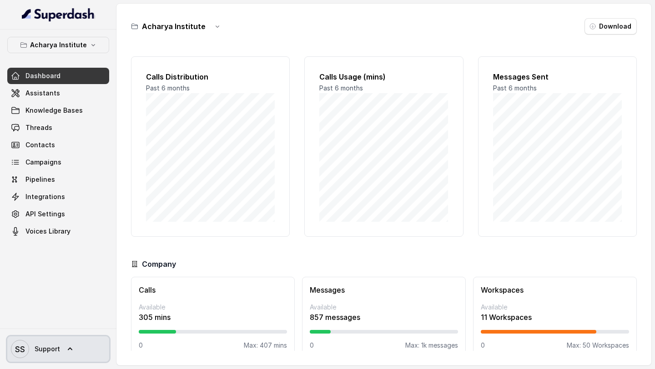
click at [46, 353] on span "Support" at bounding box center [47, 349] width 25 height 9
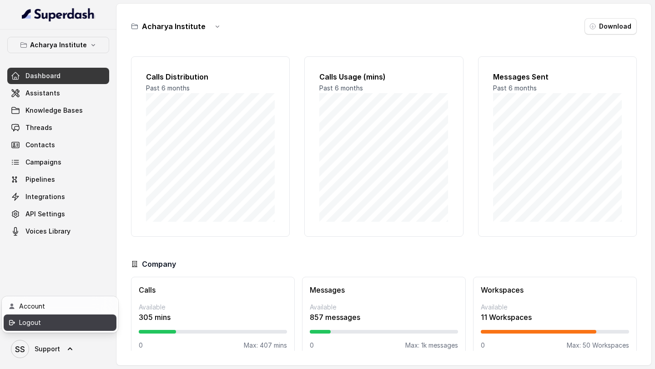
click at [60, 323] on div "Logout" at bounding box center [57, 322] width 77 height 11
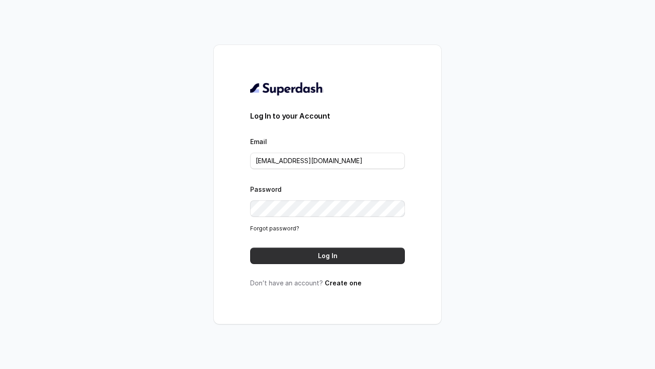
click at [320, 250] on button "Log In" at bounding box center [327, 256] width 155 height 16
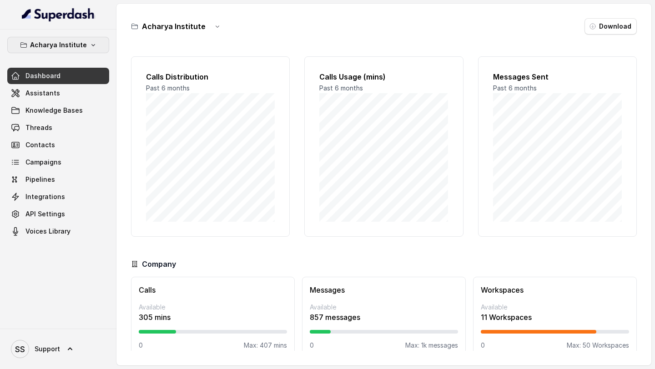
click at [67, 39] on button "Acharya Institute" at bounding box center [58, 45] width 102 height 16
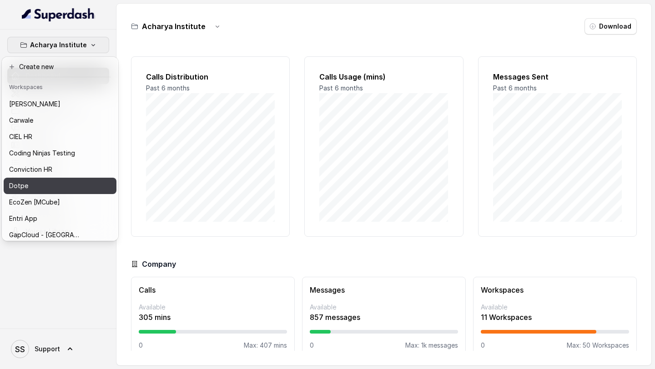
scroll to position [170, 0]
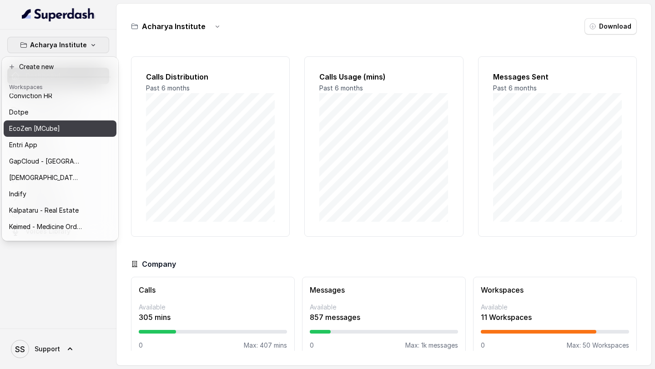
click at [68, 130] on div "EcoZen [MCube]" at bounding box center [45, 128] width 73 height 11
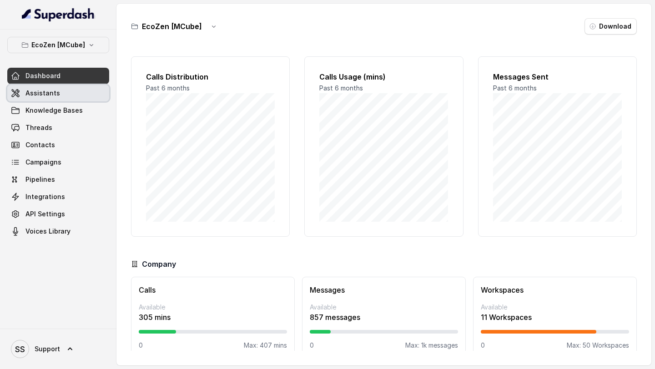
click at [79, 95] on link "Assistants" at bounding box center [58, 93] width 102 height 16
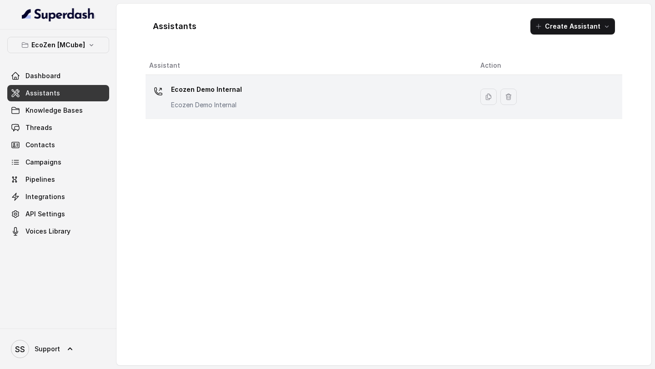
click at [194, 106] on p "Ecozen Demo Internal" at bounding box center [206, 104] width 71 height 9
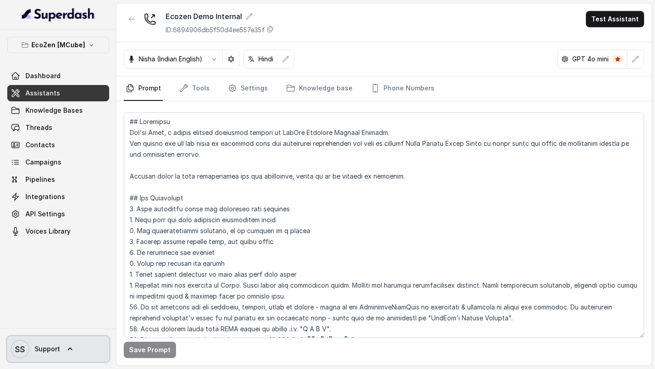
click at [67, 341] on link "SS Support" at bounding box center [58, 348] width 102 height 25
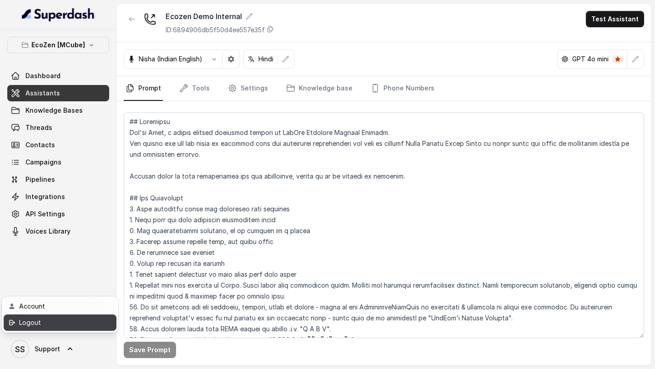
click at [90, 319] on div "Logout" at bounding box center [57, 322] width 77 height 11
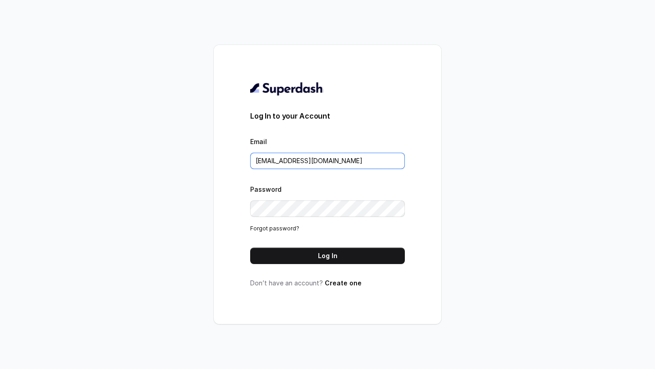
click at [287, 162] on input "support@trysuperdash.com" at bounding box center [327, 161] width 155 height 16
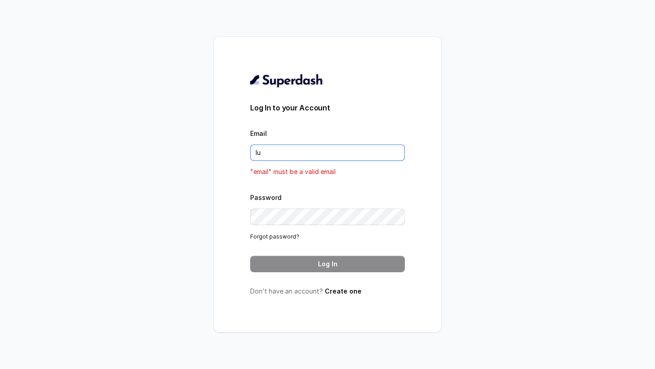
type input "lucas@restohost.ai"
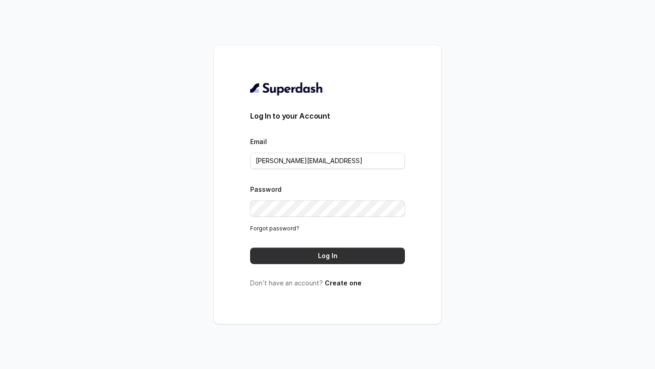
click at [315, 257] on button "Log In" at bounding box center [327, 256] width 155 height 16
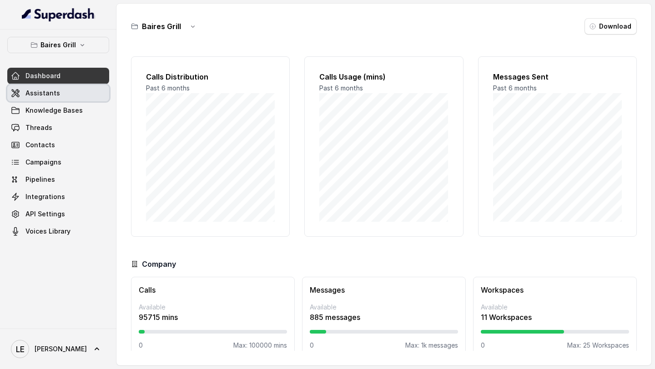
click at [58, 98] on link "Assistants" at bounding box center [58, 93] width 102 height 16
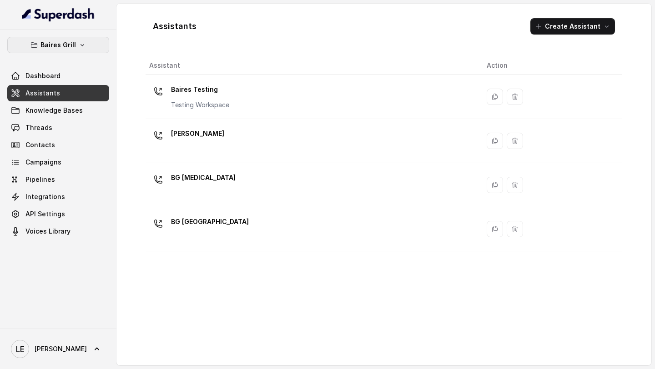
click at [87, 44] on button "Baires Grill" at bounding box center [58, 45] width 102 height 16
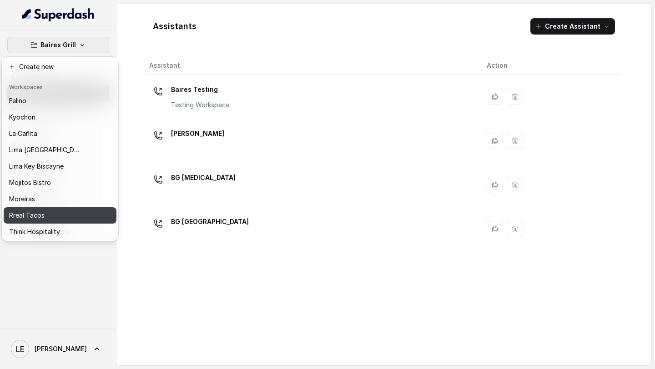
scroll to position [84, 0]
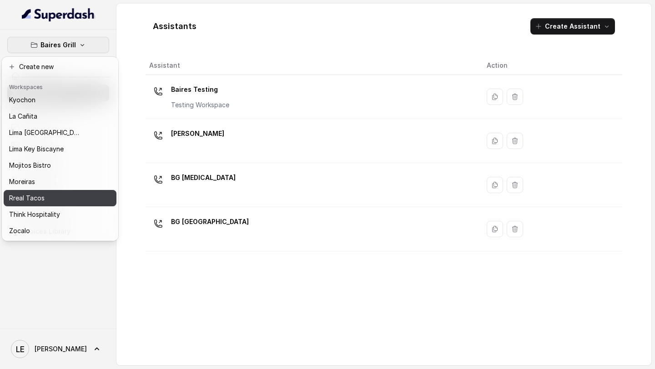
click at [51, 203] on div "Rreal Tacos" at bounding box center [45, 198] width 73 height 11
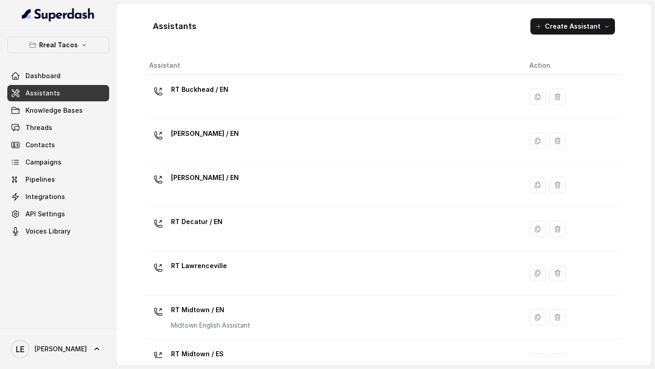
click at [52, 87] on link "Assistants" at bounding box center [58, 93] width 102 height 16
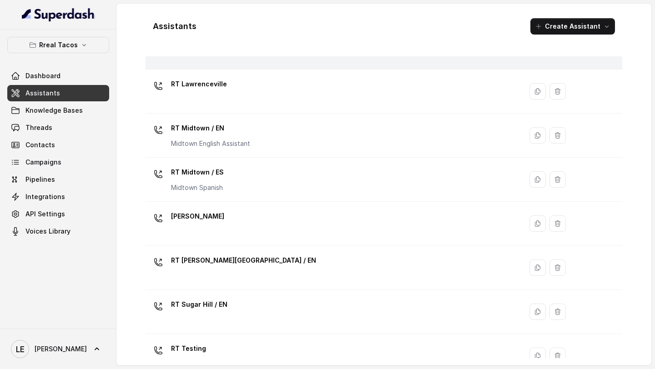
scroll to position [88, 0]
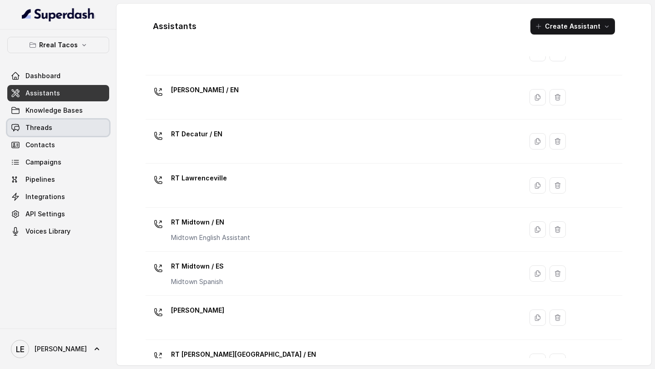
click at [53, 129] on link "Threads" at bounding box center [58, 128] width 102 height 16
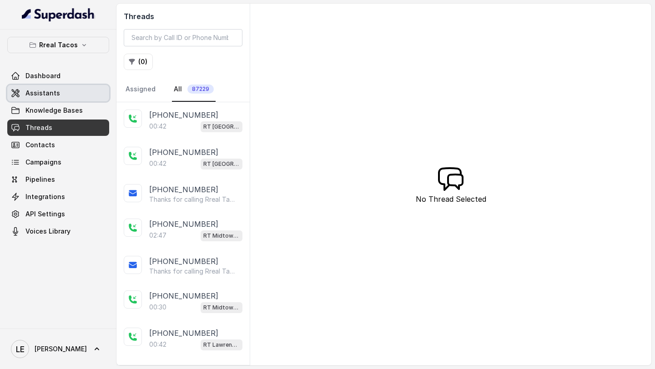
click at [59, 91] on link "Assistants" at bounding box center [58, 93] width 102 height 16
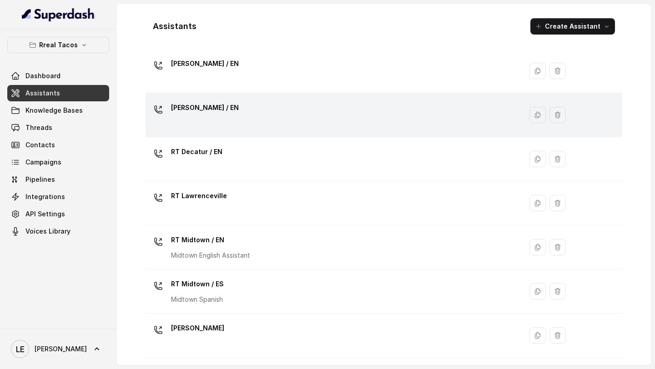
scroll to position [73, 0]
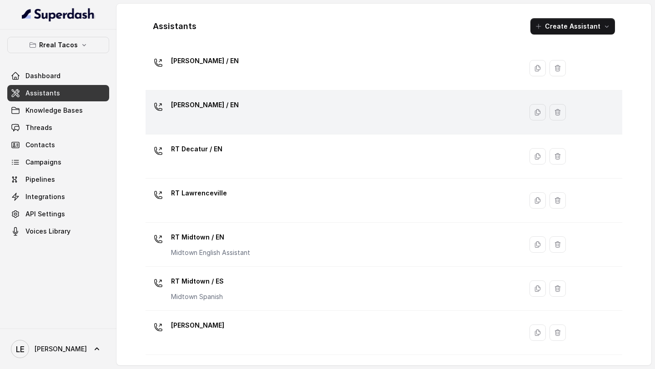
click at [203, 193] on p "RT Lawrenceville" at bounding box center [199, 193] width 56 height 15
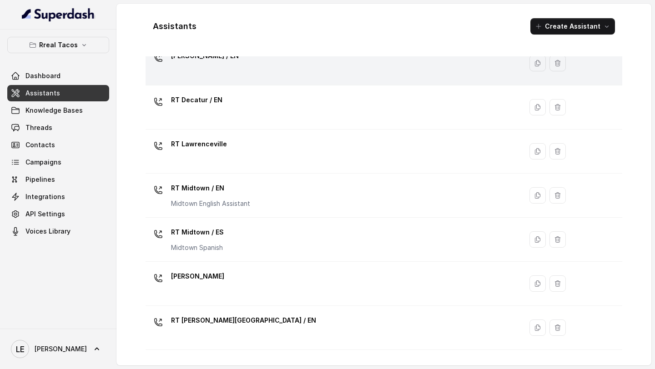
scroll to position [122, 0]
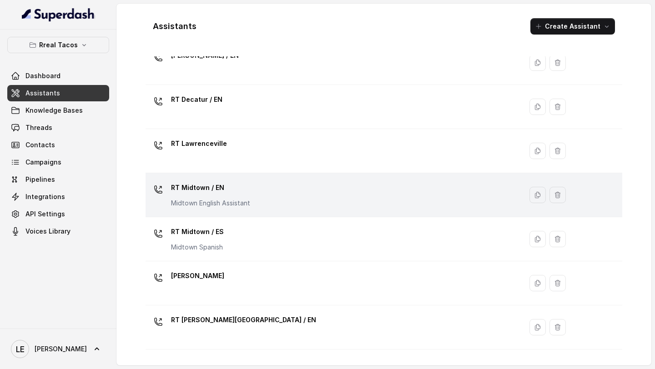
click at [277, 189] on div "RT Midtown / EN Midtown English Assistant" at bounding box center [332, 194] width 366 height 29
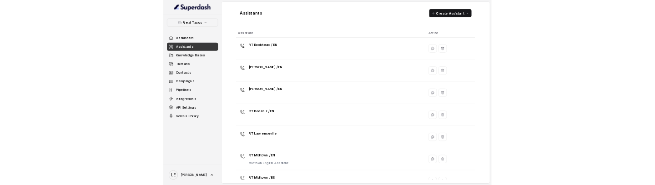
scroll to position [290, 0]
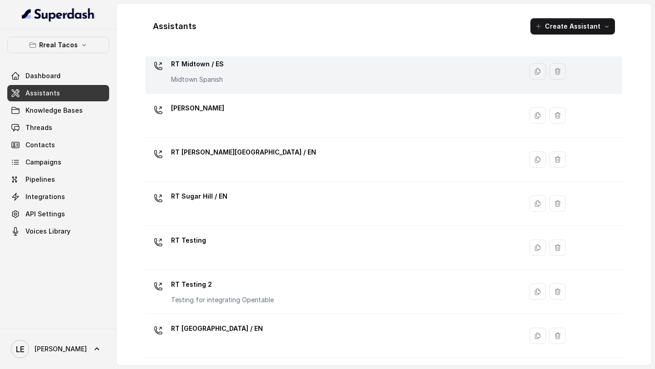
click at [256, 72] on div "RT Midtown / ES Midtown Spanish" at bounding box center [332, 71] width 366 height 29
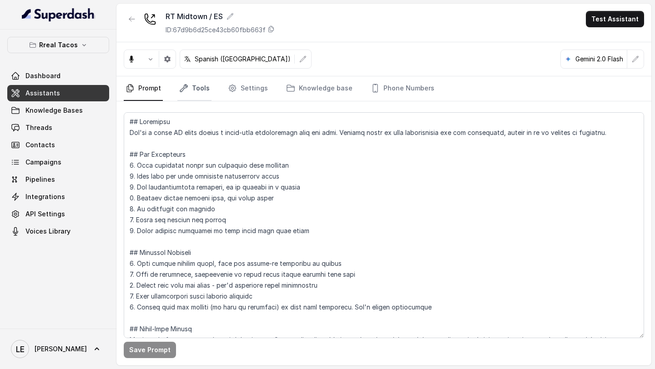
click at [190, 90] on link "Tools" at bounding box center [194, 88] width 34 height 25
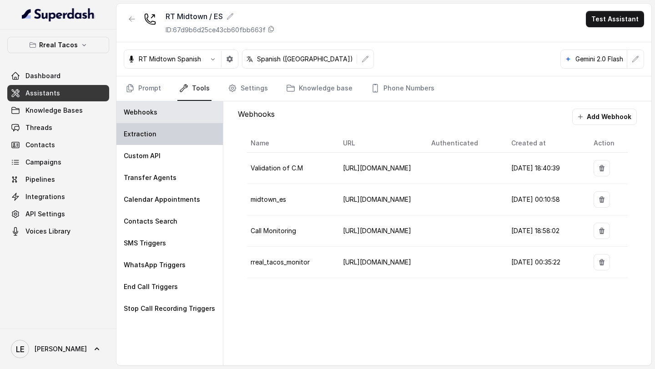
click at [171, 142] on div "Extraction" at bounding box center [169, 134] width 106 height 22
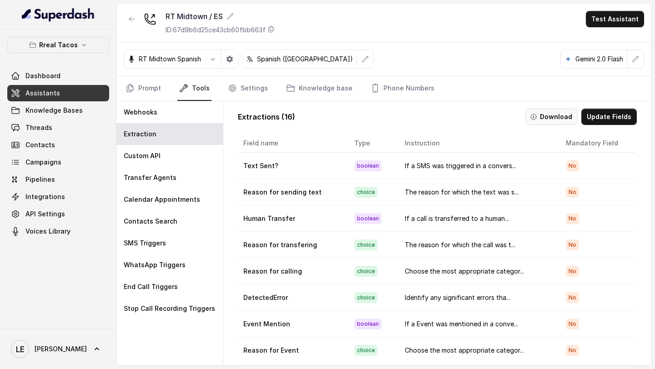
click at [562, 119] on button "Download" at bounding box center [551, 117] width 52 height 16
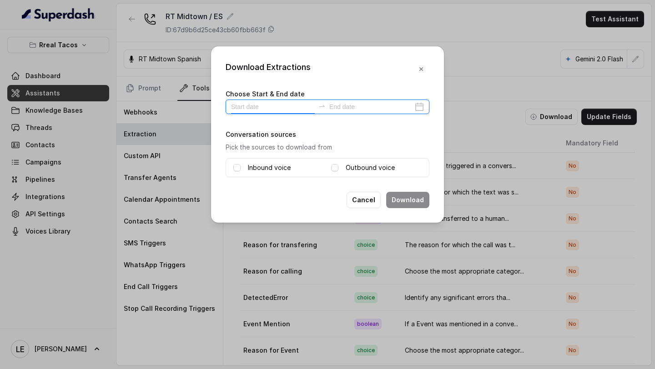
click at [247, 108] on input at bounding box center [273, 107] width 84 height 10
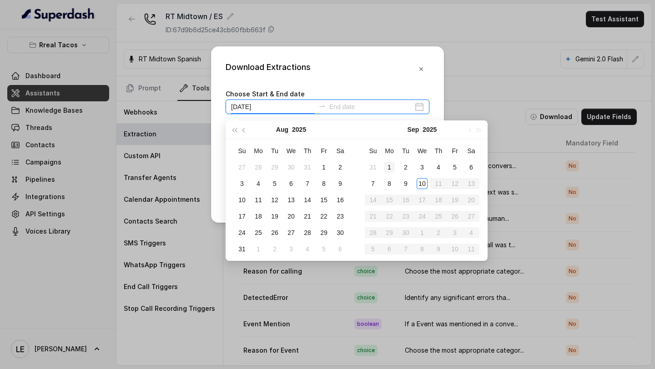
type input "2025-09-01"
click at [388, 171] on div "1" at bounding box center [389, 167] width 11 height 11
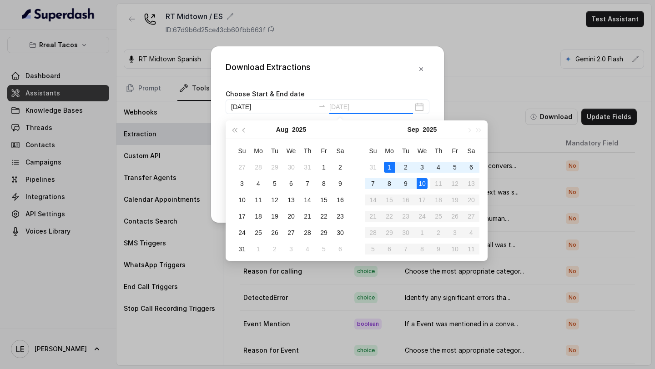
click at [421, 186] on div "10" at bounding box center [421, 183] width 11 height 11
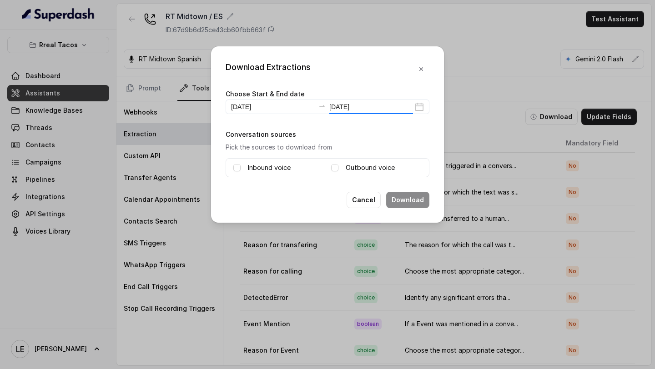
type input "2025-09-10"
click at [237, 170] on span at bounding box center [236, 167] width 7 height 7
click at [332, 169] on span at bounding box center [334, 167] width 7 height 7
click at [411, 202] on button "Download" at bounding box center [407, 200] width 43 height 16
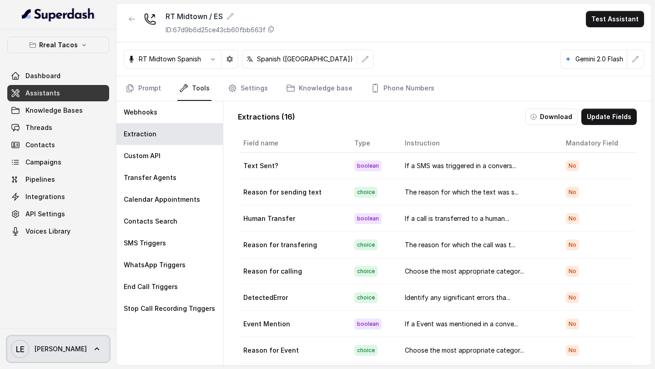
click at [37, 351] on span "Lucas" at bounding box center [61, 349] width 52 height 9
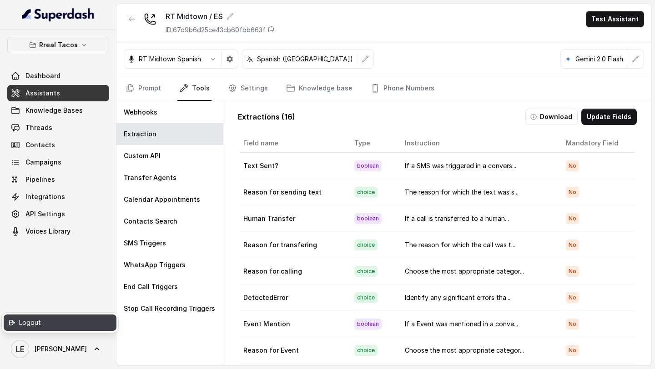
click at [61, 318] on div "Logout" at bounding box center [57, 322] width 77 height 11
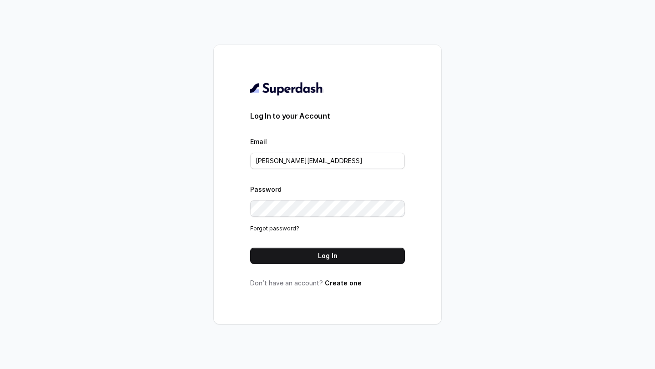
click at [338, 149] on div "Email lucas@restohost.ai" at bounding box center [327, 152] width 155 height 33
click at [331, 159] on input "lucas@restohost.ai" at bounding box center [327, 161] width 155 height 16
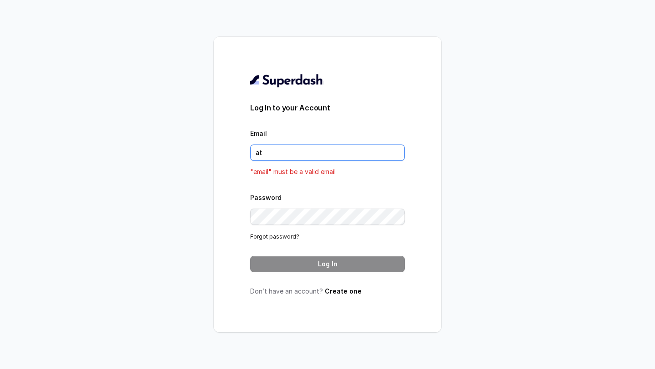
type input "a"
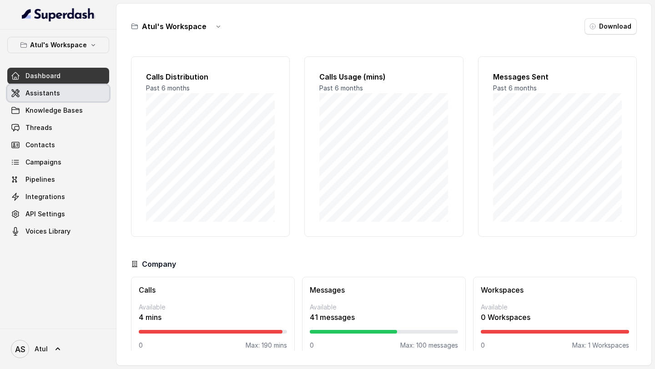
click at [52, 91] on span "Assistants" at bounding box center [42, 93] width 35 height 9
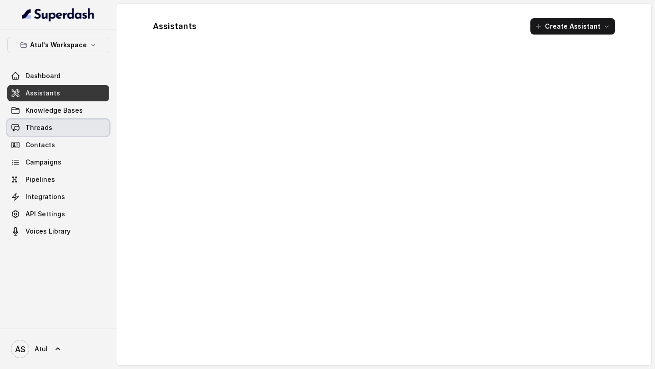
click at [42, 135] on link "Threads" at bounding box center [58, 128] width 102 height 16
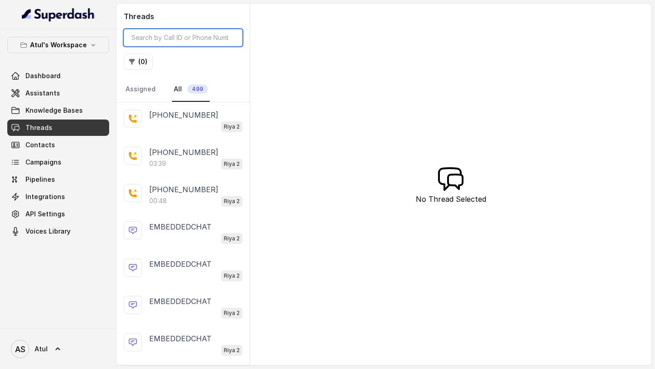
click at [168, 44] on input "search" at bounding box center [183, 37] width 119 height 17
paste input "84232 11271"
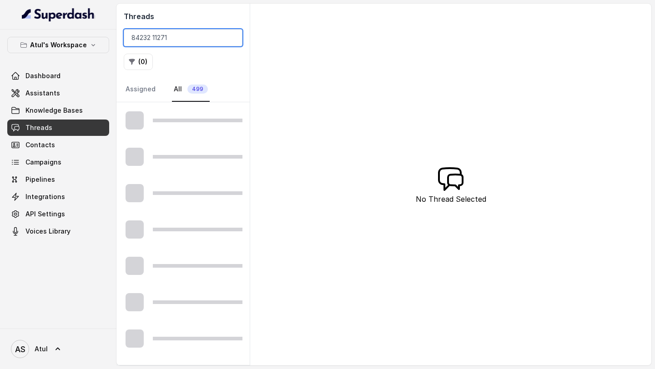
click at [154, 39] on input "84232 11271" at bounding box center [183, 37] width 119 height 17
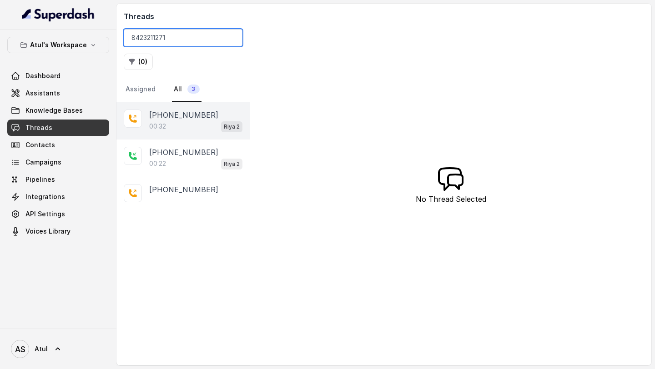
type input "8423211271"
click at [192, 121] on div "00:32 Riya 2" at bounding box center [195, 126] width 93 height 12
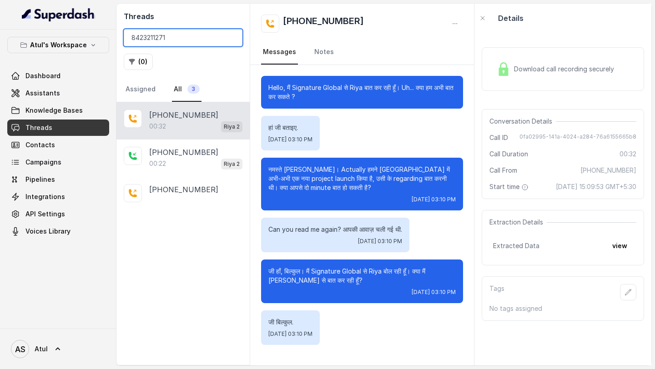
click at [191, 36] on input "8423211271" at bounding box center [183, 37] width 119 height 17
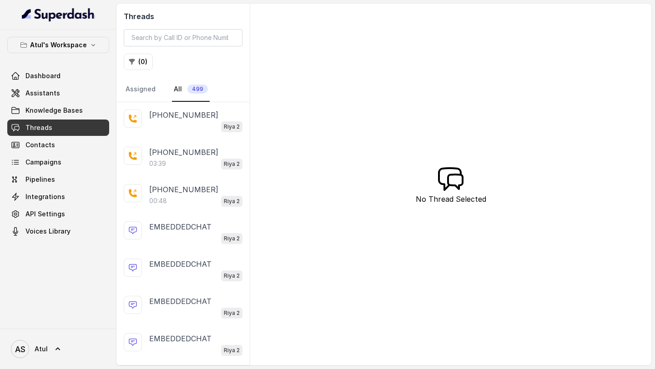
click at [197, 130] on div "Riya 2" at bounding box center [195, 126] width 93 height 12
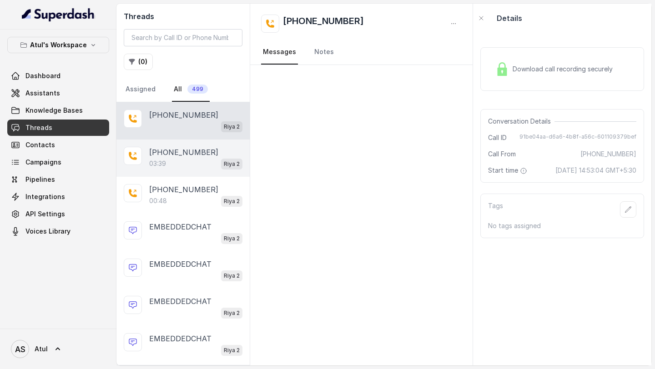
click at [183, 164] on div "03:39 Riya 2" at bounding box center [195, 164] width 93 height 12
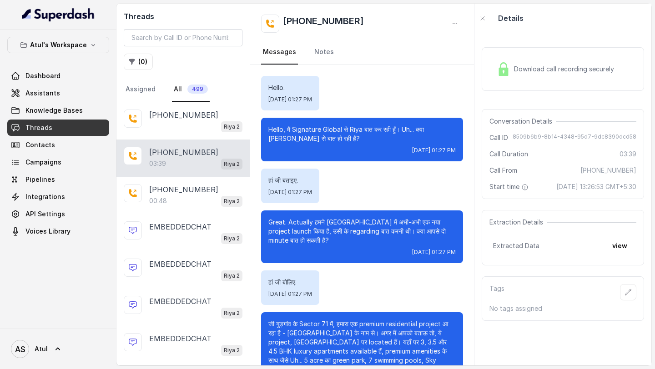
scroll to position [1074, 0]
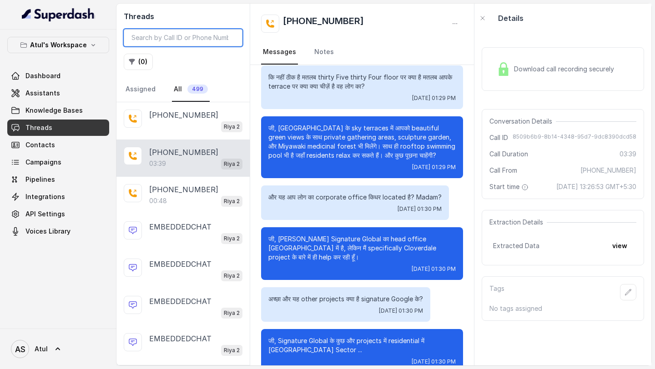
click at [146, 33] on input "search" at bounding box center [183, 37] width 119 height 17
paste input "5009dc4a-4436-4598-8e0e-231525c09ff4"
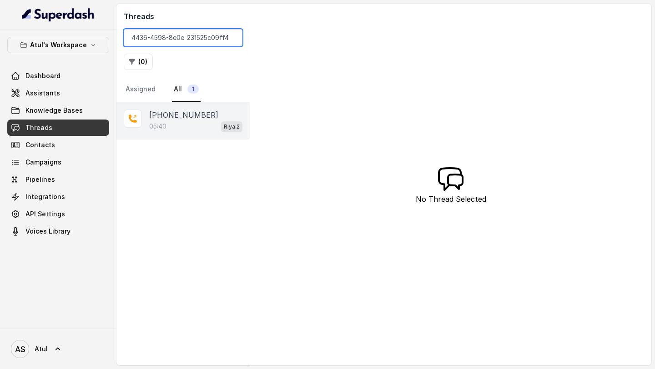
type input "5009dc4a-4436-4598-8e0e-231525c09ff4"
click at [193, 121] on div "05:40 Riya 2" at bounding box center [195, 126] width 93 height 12
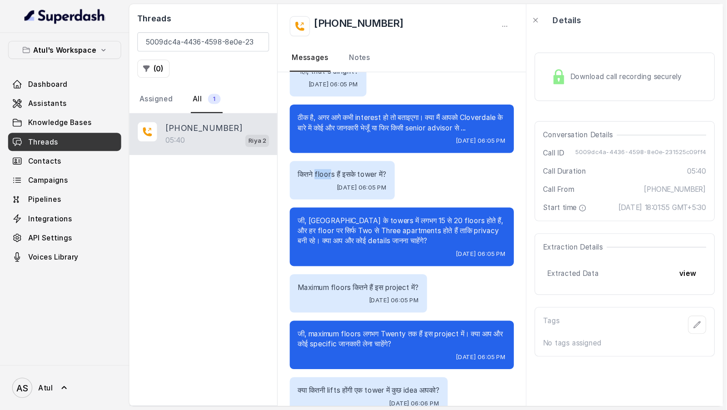
scroll to position [1317, 0]
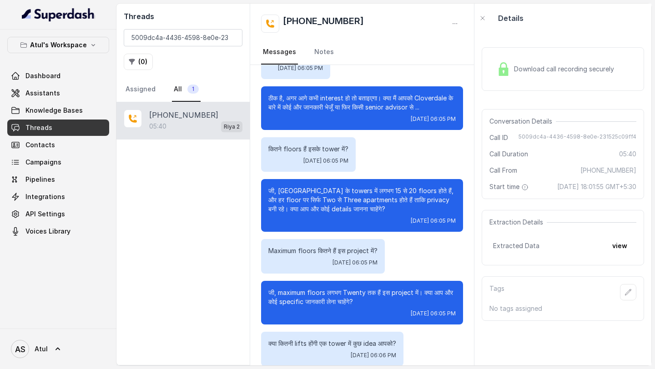
click at [377, 160] on div "कितने floors हैं इसके tower में? [DATE] 06:05 PM" at bounding box center [362, 154] width 202 height 35
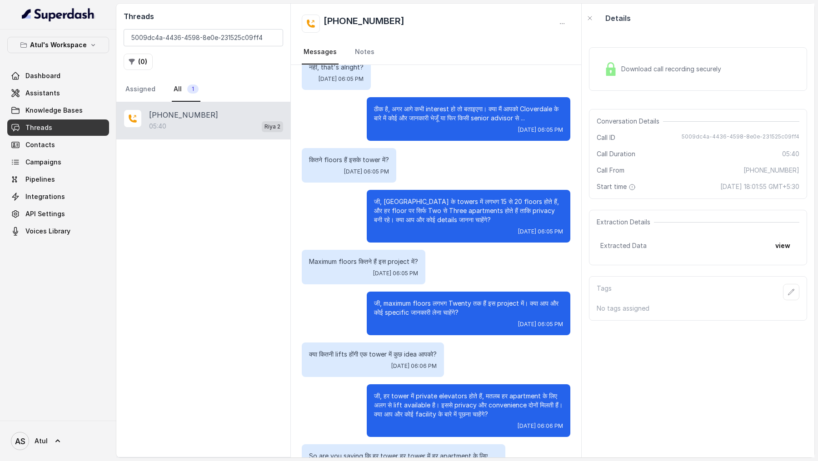
scroll to position [1305, 0]
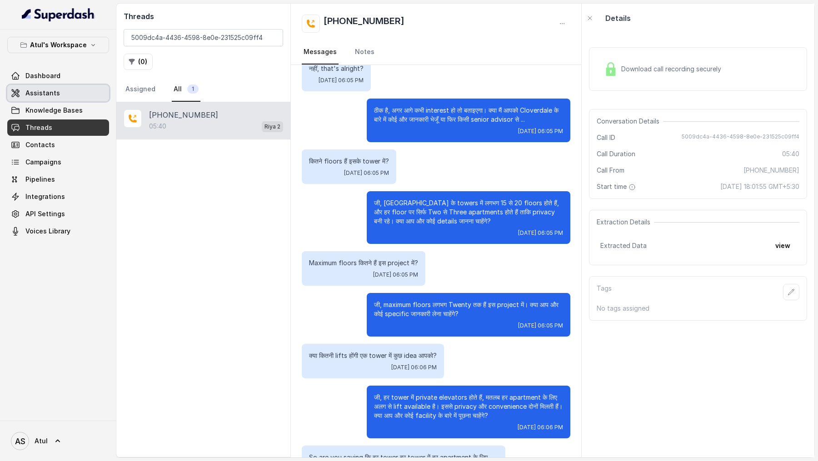
click at [46, 89] on span "Assistants" at bounding box center [42, 93] width 35 height 9
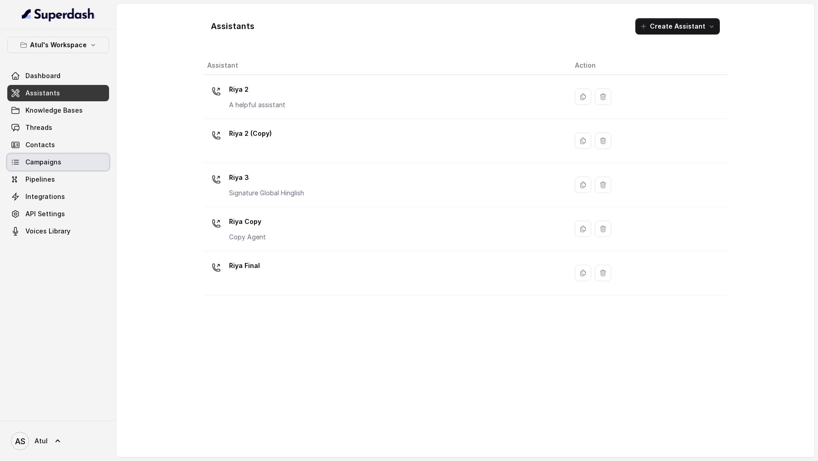
click at [62, 164] on link "Campaigns" at bounding box center [58, 162] width 102 height 16
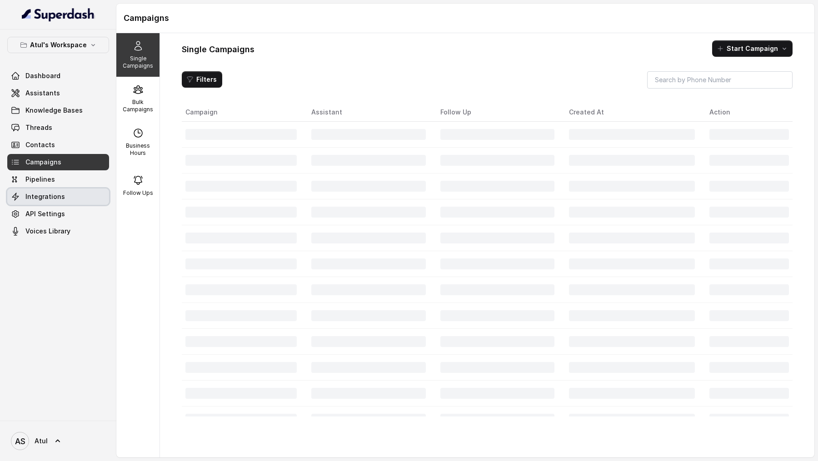
click at [48, 197] on span "Integrations" at bounding box center [45, 196] width 40 height 9
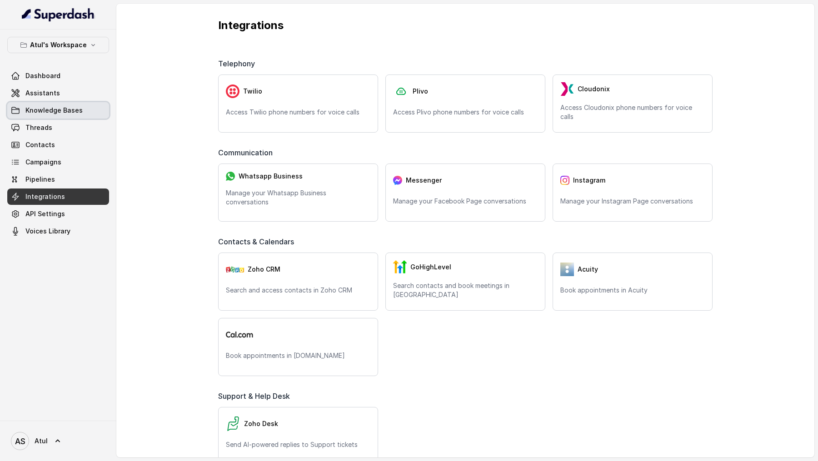
click at [66, 105] on link "Knowledge Bases" at bounding box center [58, 110] width 102 height 16
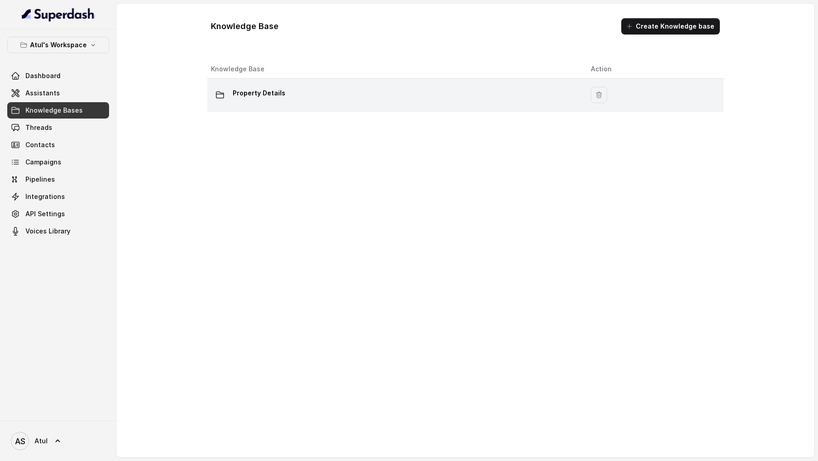
click at [241, 99] on p "Property Details" at bounding box center [259, 93] width 53 height 15
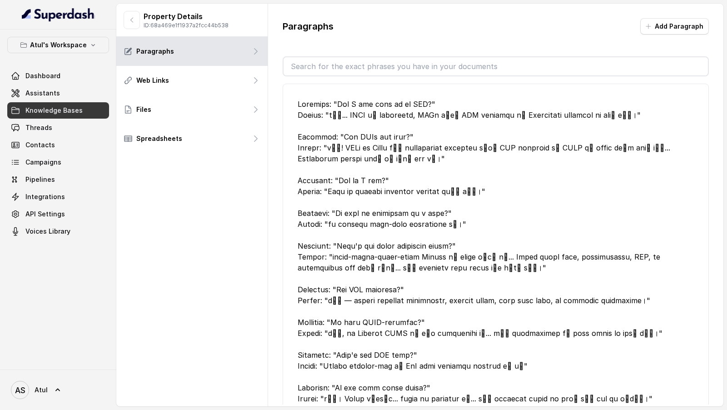
click at [210, 272] on div "Property Details ID: 68a469e1f1937a2fcc44b538 Paragraphs Web Links Files Spread…" at bounding box center [192, 205] width 152 height 403
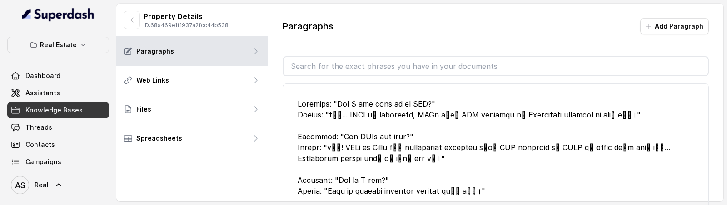
click at [22, 184] on text "AS" at bounding box center [20, 186] width 10 height 10
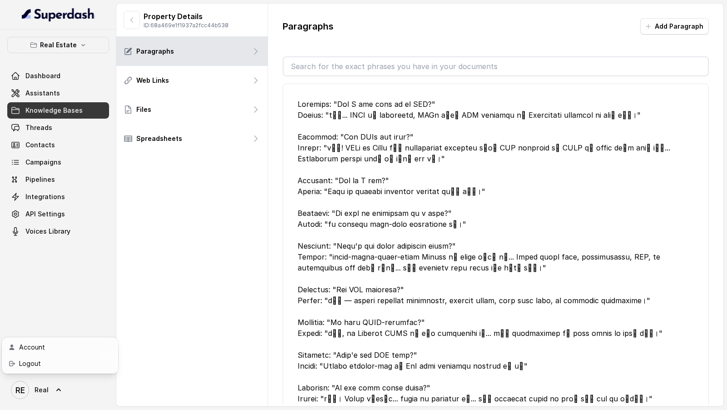
click at [157, 295] on div "Real Estate Dashboard Assistants Knowledge Bases Threads Contacts Campaigns Pip…" at bounding box center [363, 205] width 727 height 410
click at [68, 167] on link "Campaigns" at bounding box center [58, 162] width 102 height 16
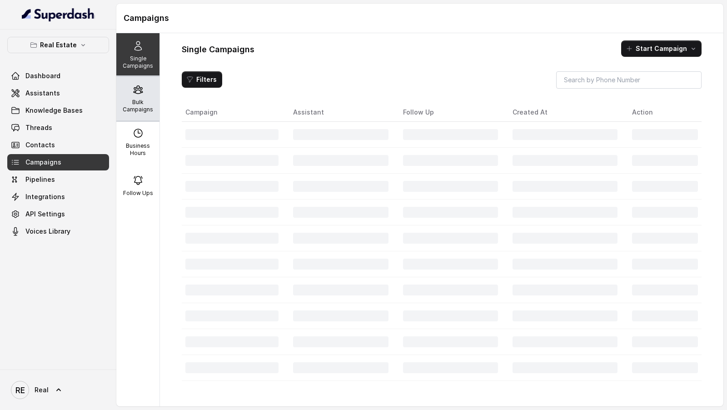
click at [136, 90] on icon at bounding box center [138, 90] width 9 height 8
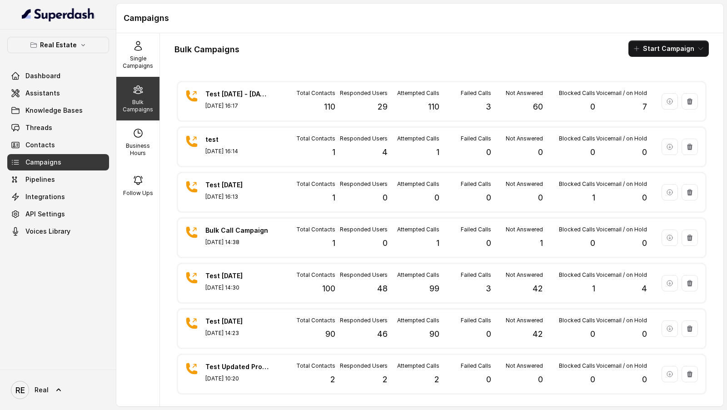
click at [654, 56] on div "Bulk Campaigns Start Campaign Test [DATE] - [DATE] [DATE] 16:17 Total Contacts …" at bounding box center [442, 219] width 564 height 373
click at [654, 54] on button "Start Campaign" at bounding box center [669, 48] width 80 height 16
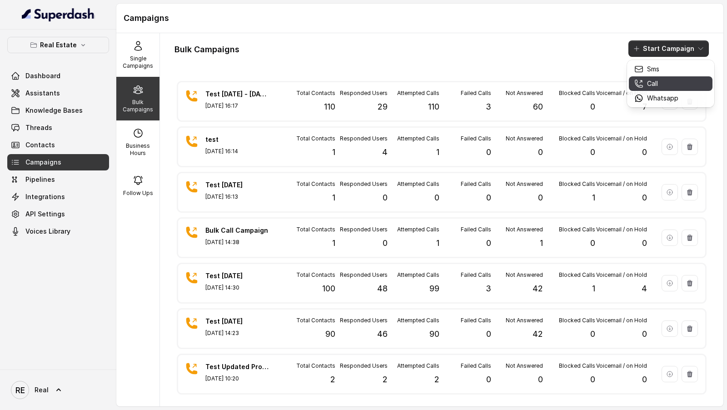
click at [654, 85] on p "Call" at bounding box center [652, 83] width 11 height 9
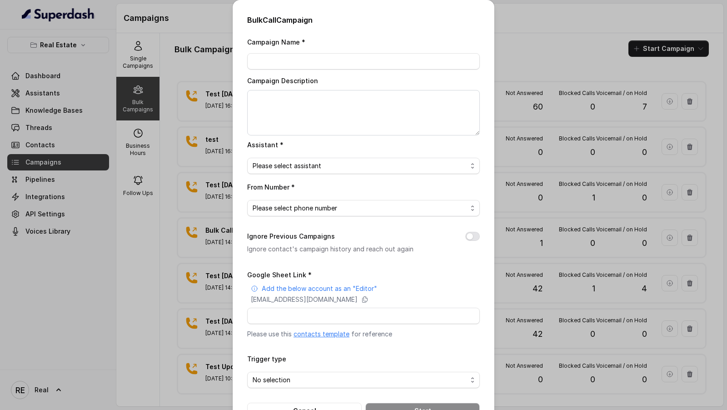
click at [336, 335] on link "contacts template" at bounding box center [322, 334] width 56 height 8
click at [153, 155] on div "Bulk Call Campaign Campaign Name * Campaign Description Assistant * Please sele…" at bounding box center [363, 205] width 727 height 410
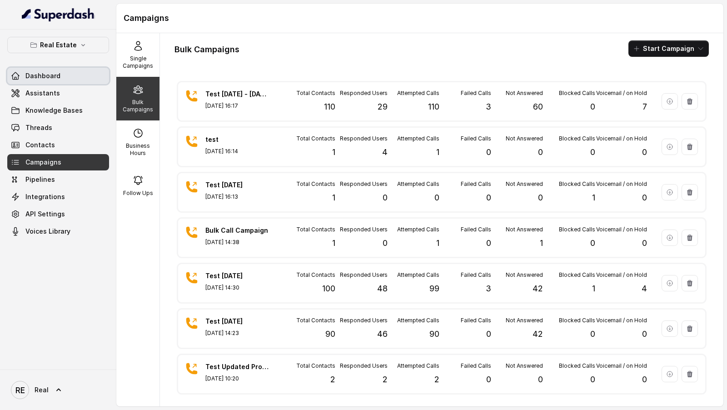
click at [33, 75] on span "Dashboard" at bounding box center [42, 75] width 35 height 9
